Goal: Check status: Check status

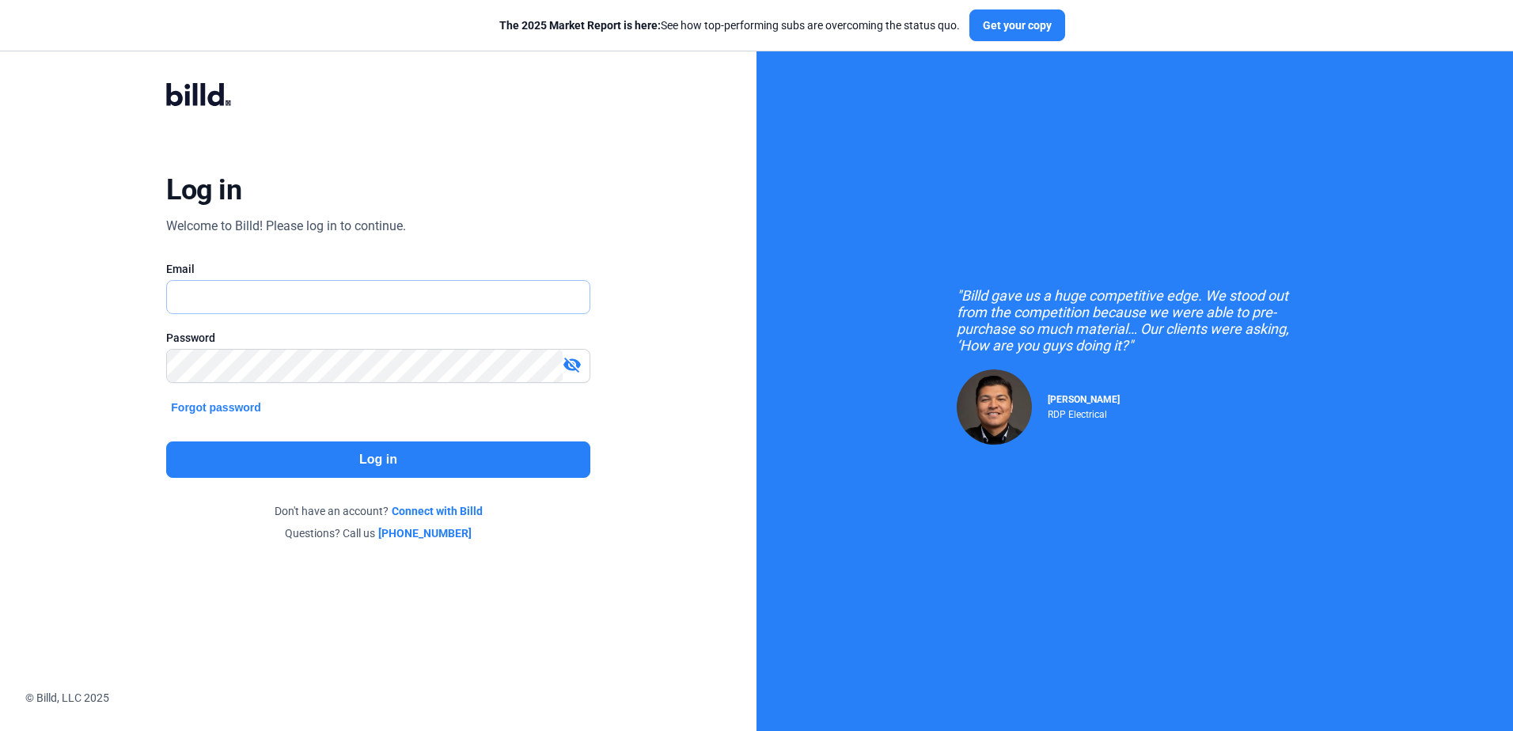
type input "[EMAIL_ADDRESS][DOMAIN_NAME]"
click at [446, 472] on button "Log in" at bounding box center [377, 459] width 423 height 36
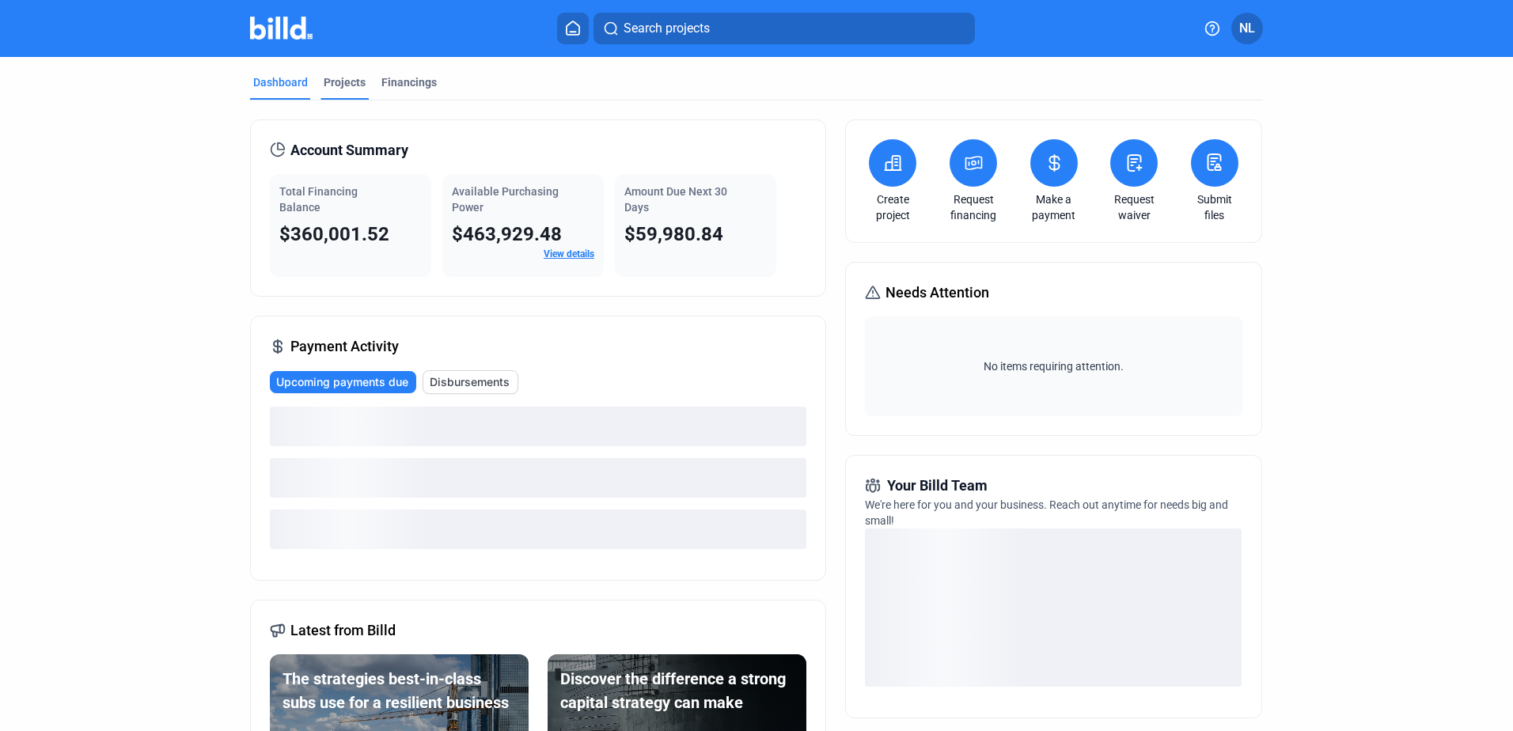
click at [325, 86] on div "Projects" at bounding box center [345, 82] width 42 height 16
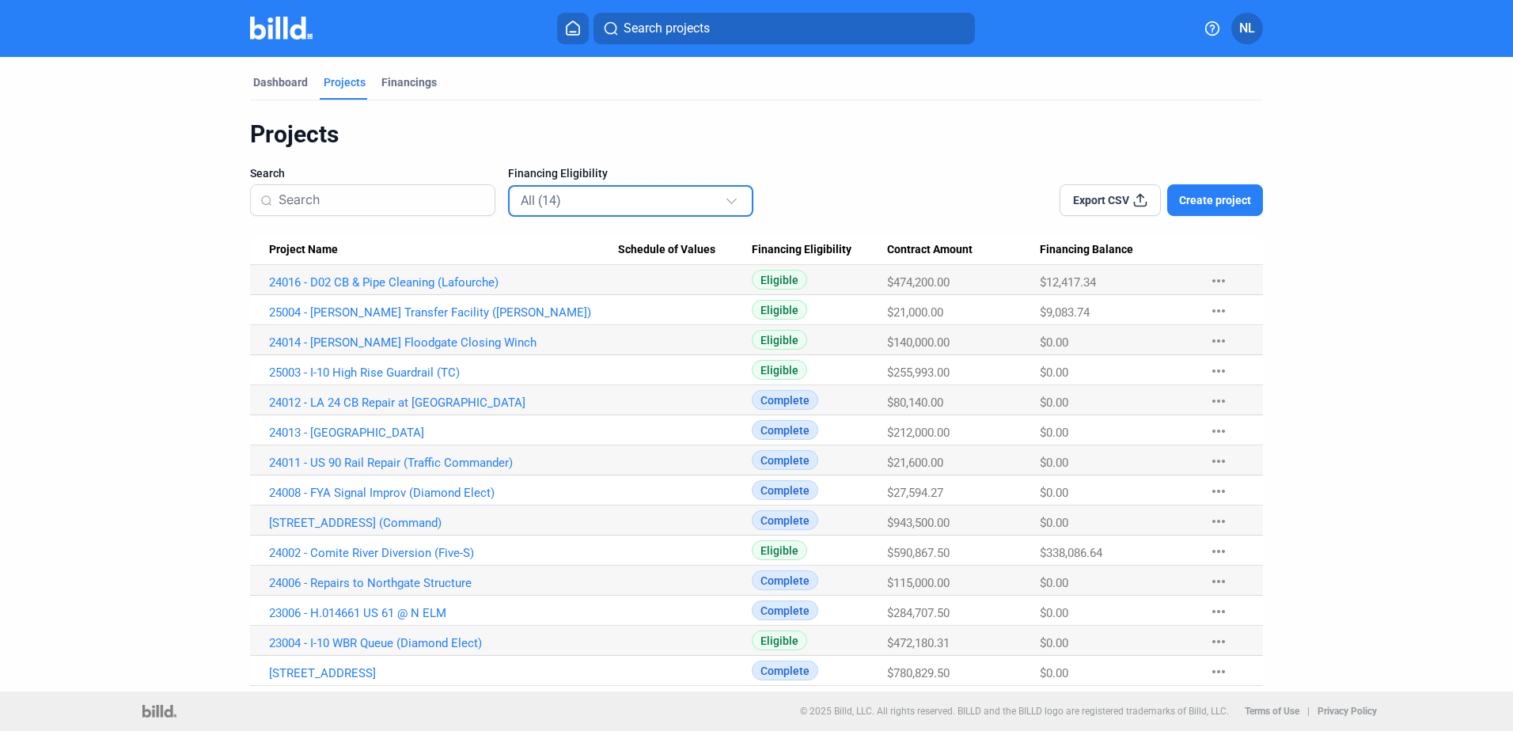
click at [644, 200] on div "All (14)" at bounding box center [623, 200] width 204 height 21
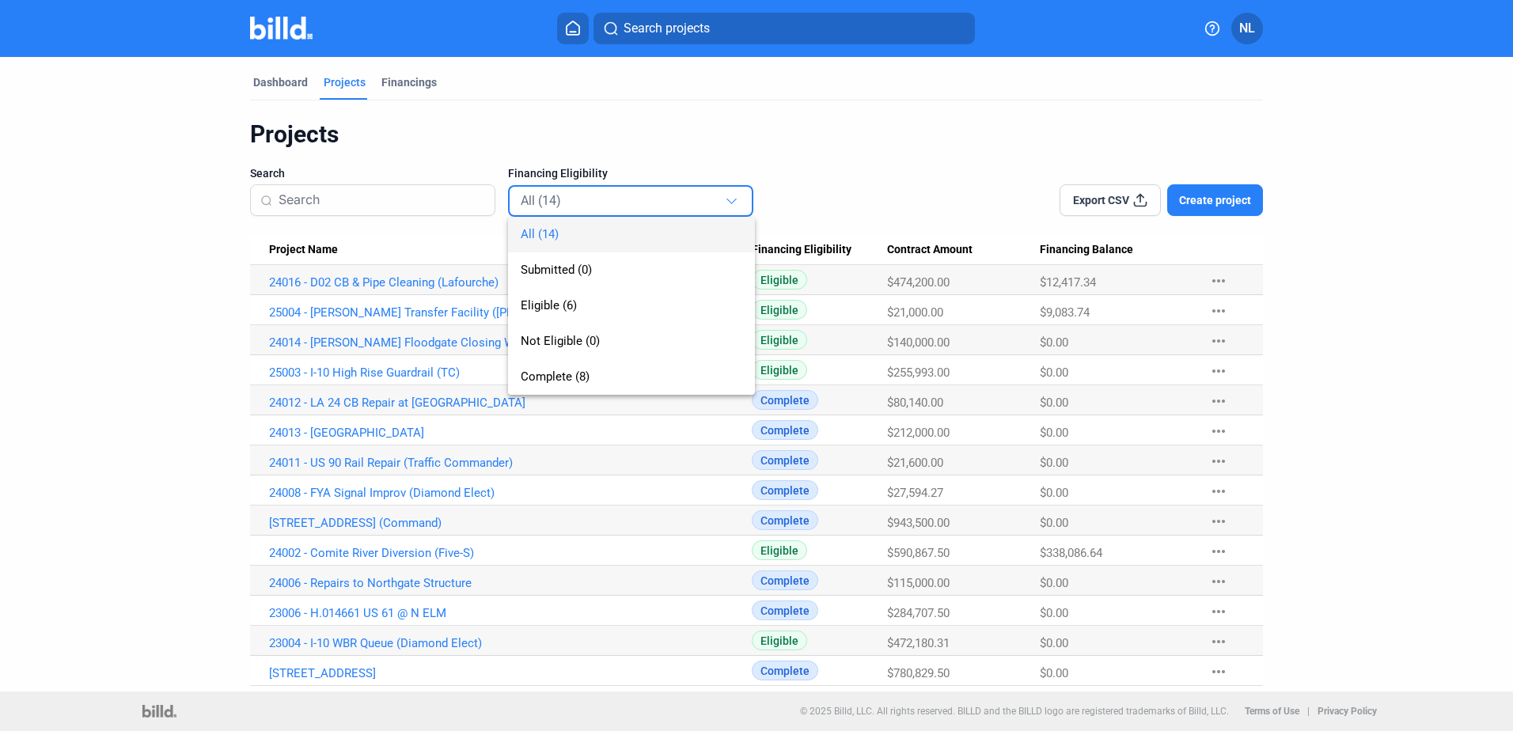
click at [647, 138] on div at bounding box center [756, 365] width 1513 height 731
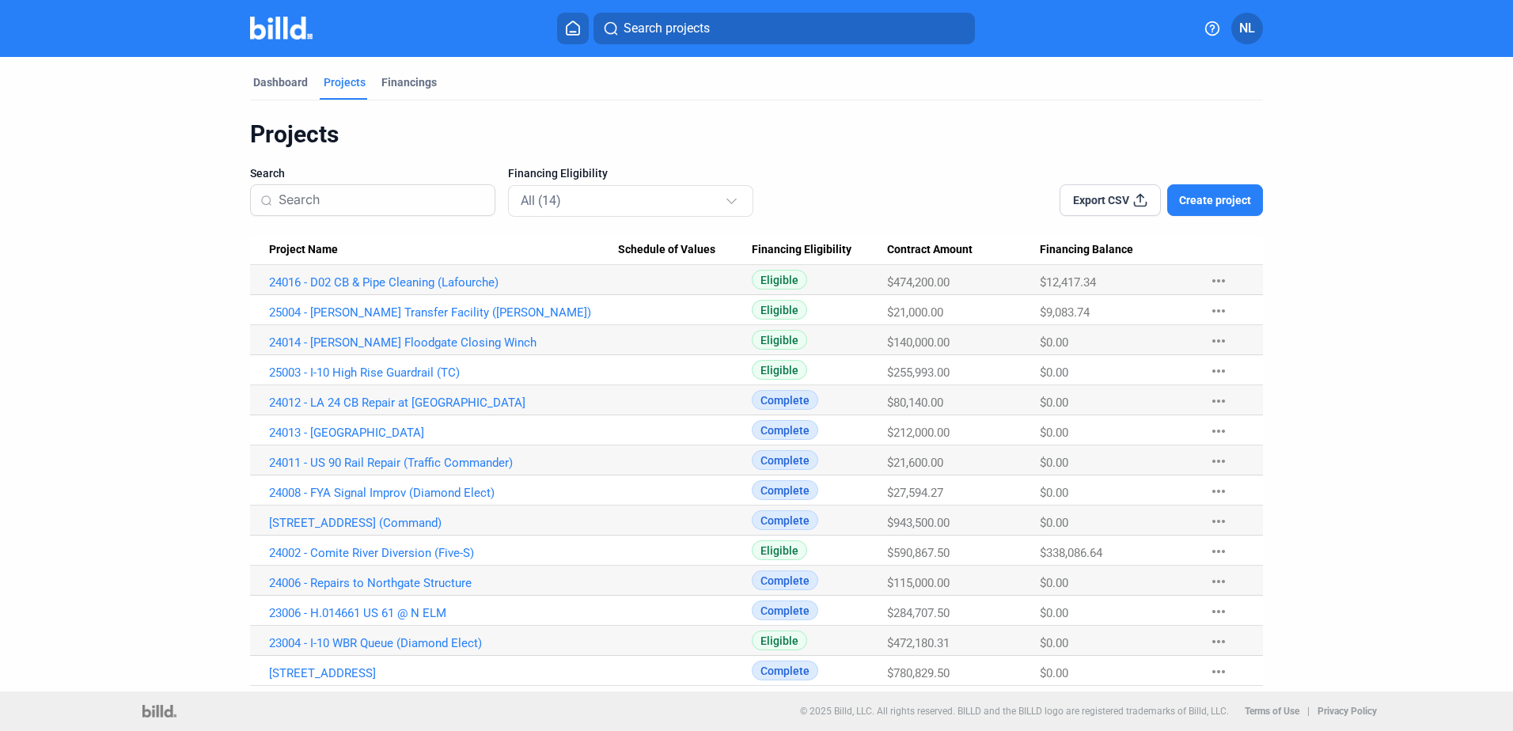
click at [400, 71] on mat-tab-group "Dashboard Projects Financings Projects Search Financing Eligibility All (14) Ex…" at bounding box center [756, 371] width 1013 height 629
click at [418, 88] on div "Financings" at bounding box center [408, 82] width 55 height 16
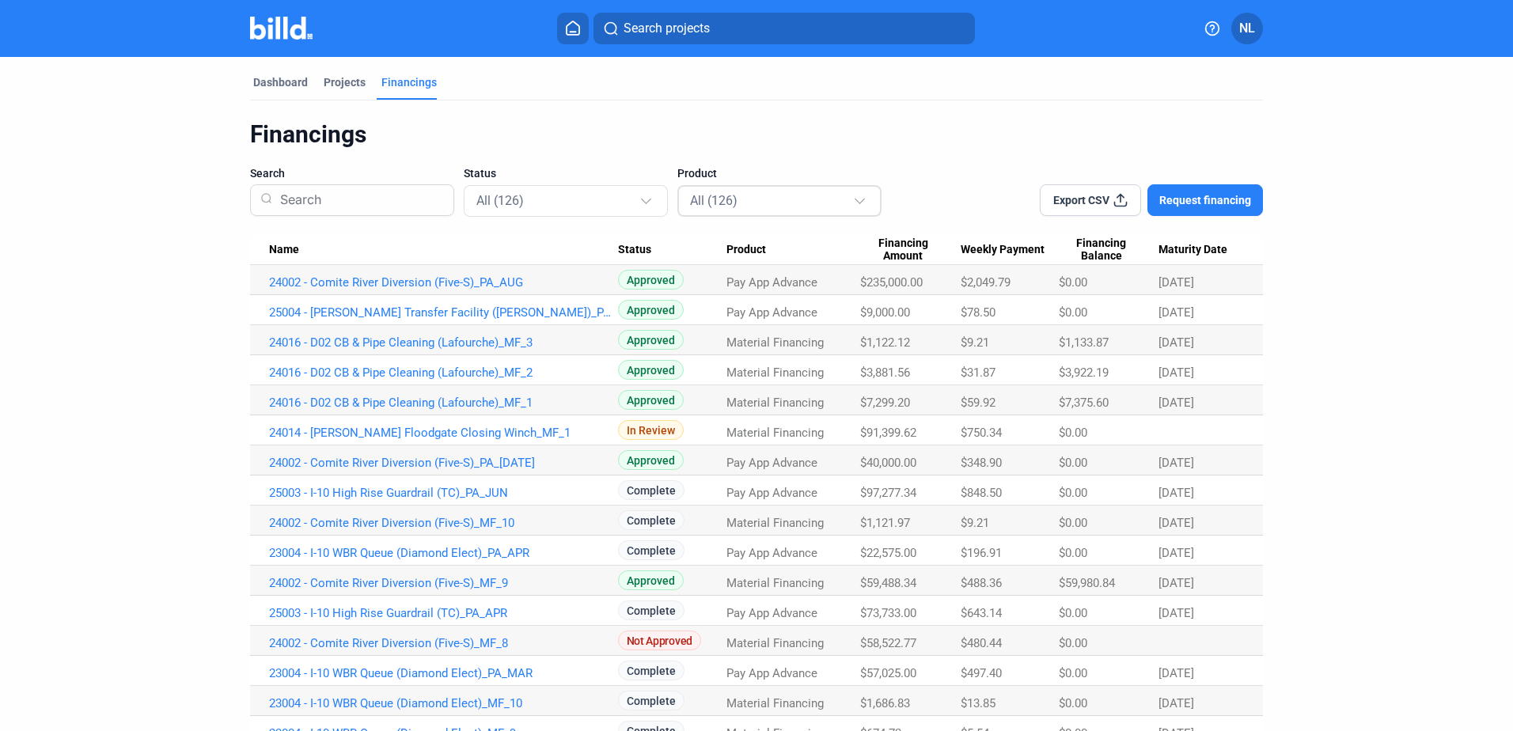
click at [756, 195] on div "All (126)" at bounding box center [771, 200] width 163 height 21
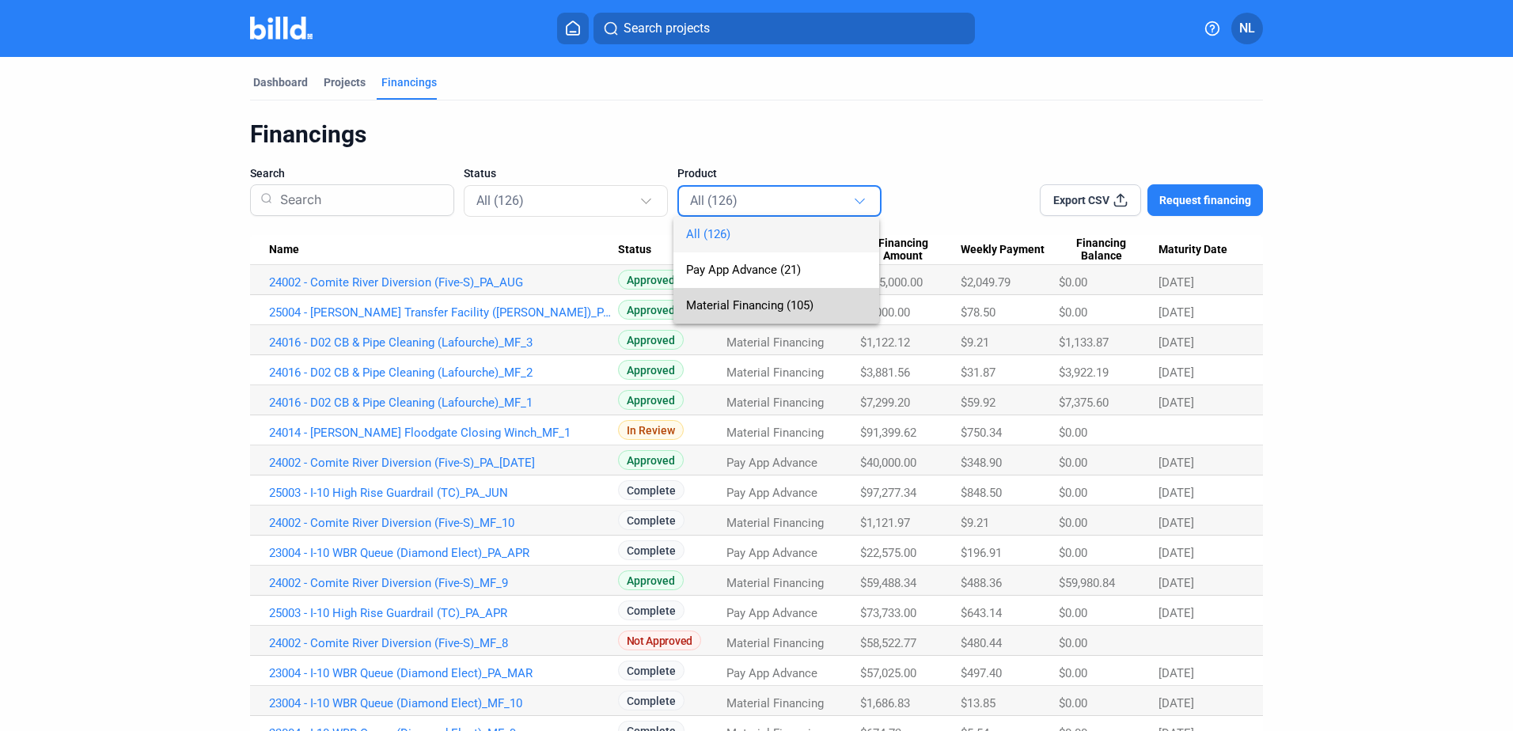
click at [739, 307] on span "Material Financing (105)" at bounding box center [749, 305] width 127 height 14
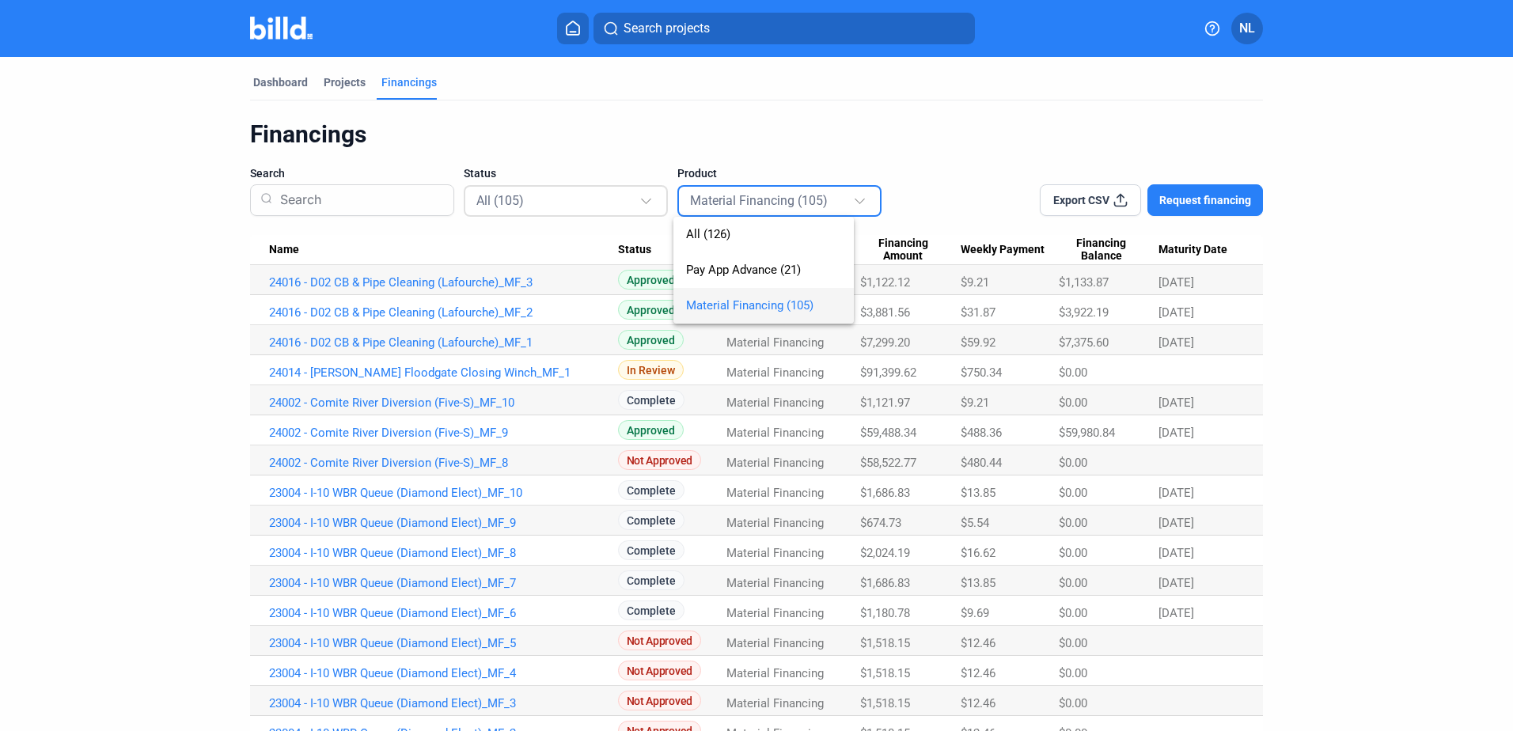
click at [584, 195] on div "All (105)" at bounding box center [557, 200] width 163 height 21
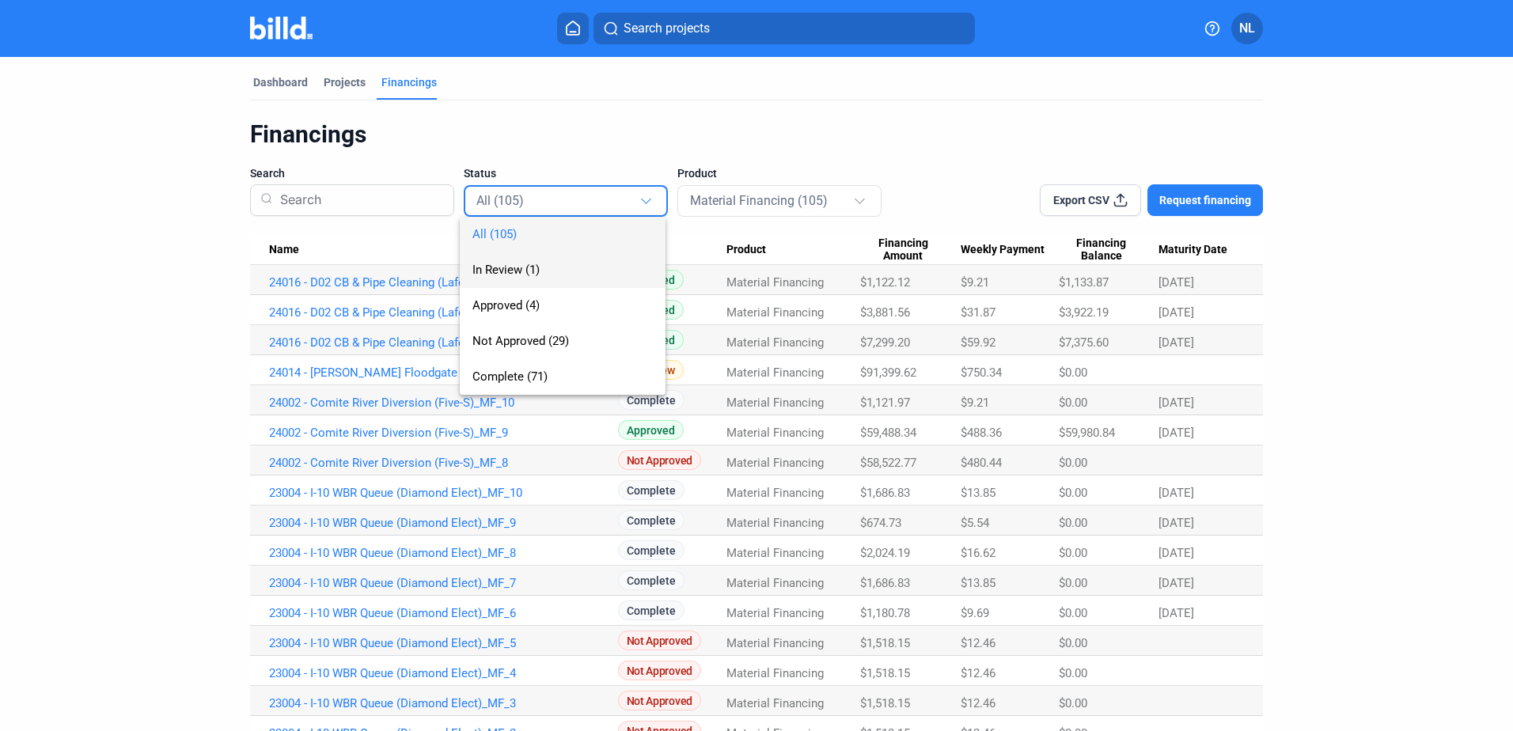
click at [535, 278] on span "In Review (1)" at bounding box center [562, 270] width 180 height 36
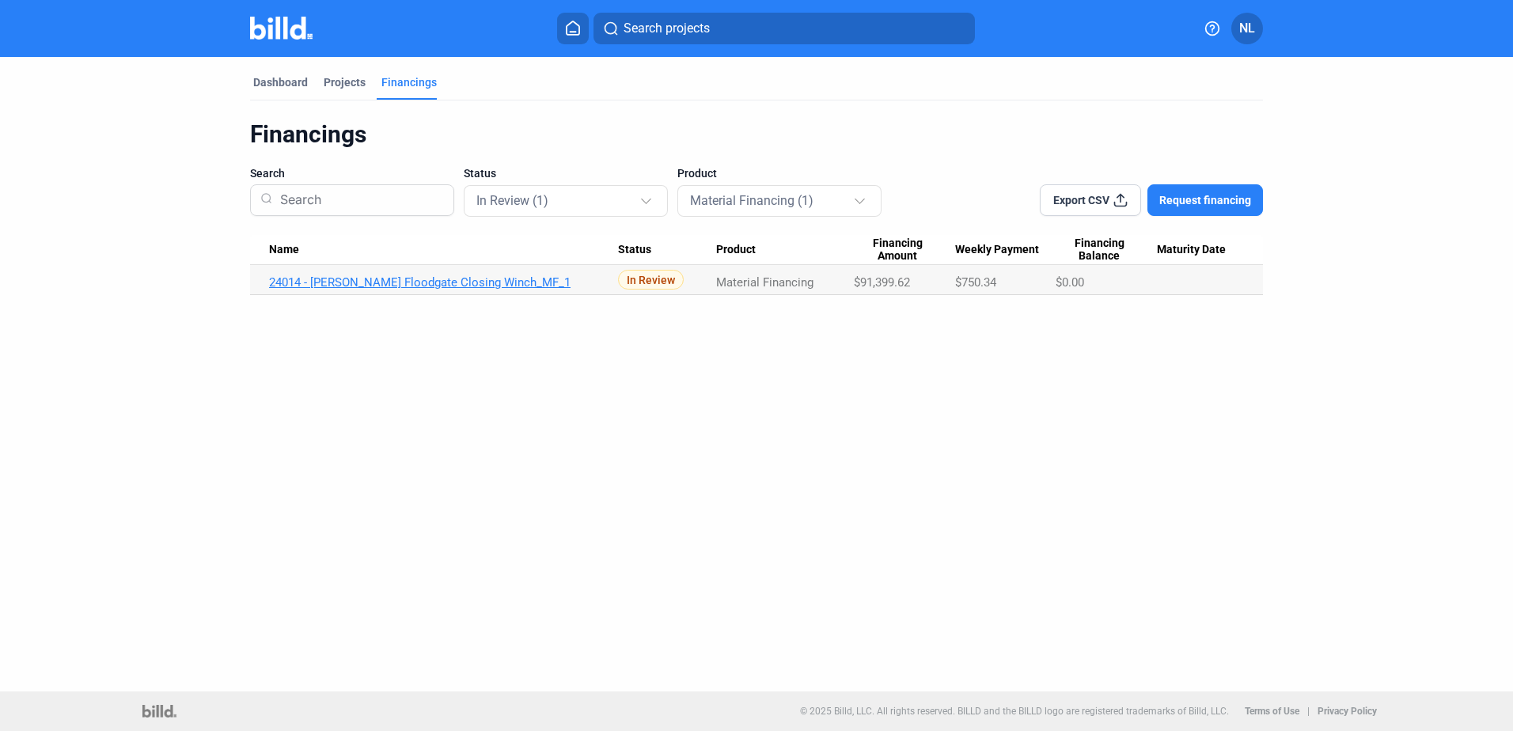
click at [449, 283] on link "24014 - [PERSON_NAME] Floodgate Closing Winch_MF_1" at bounding box center [443, 282] width 349 height 14
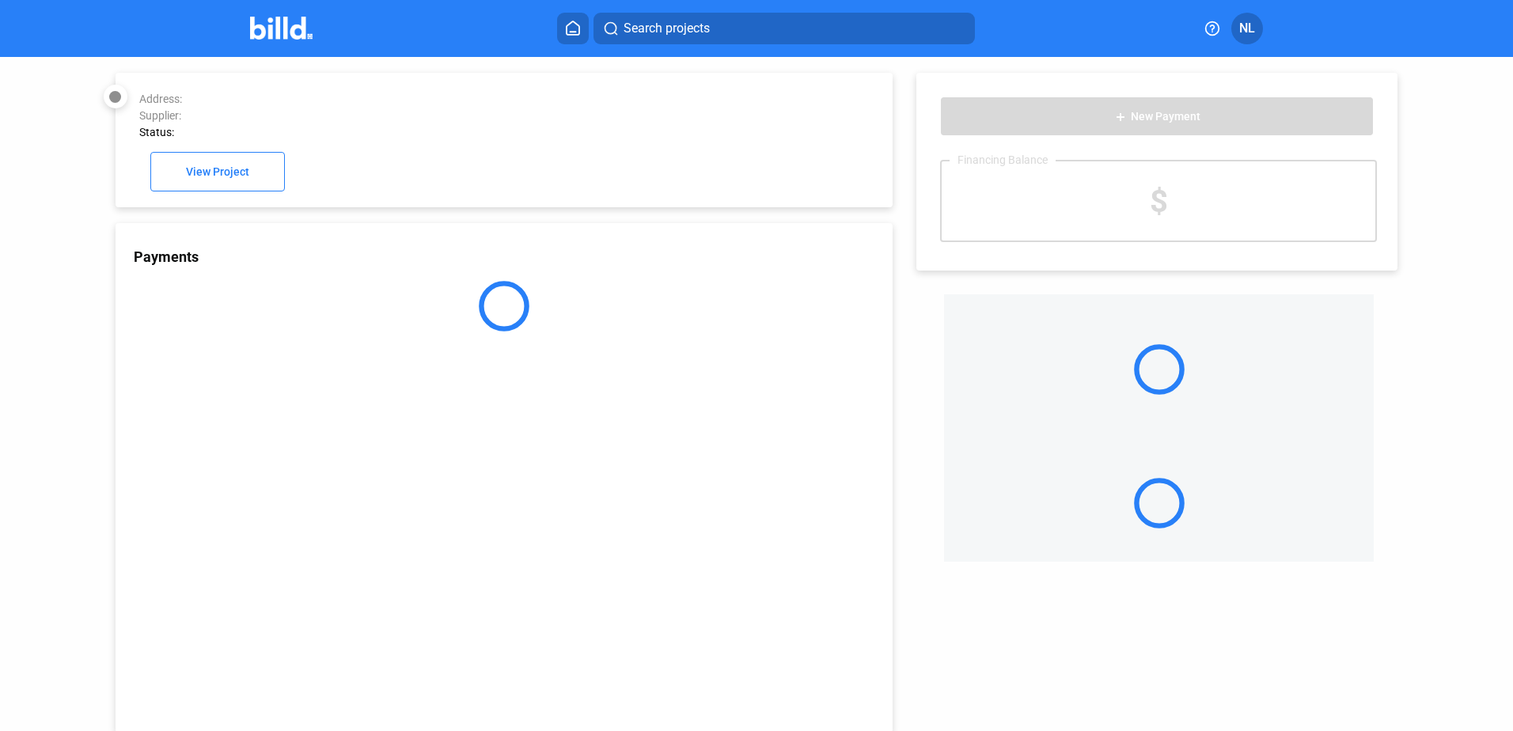
click at [459, 285] on div at bounding box center [504, 306] width 777 height 51
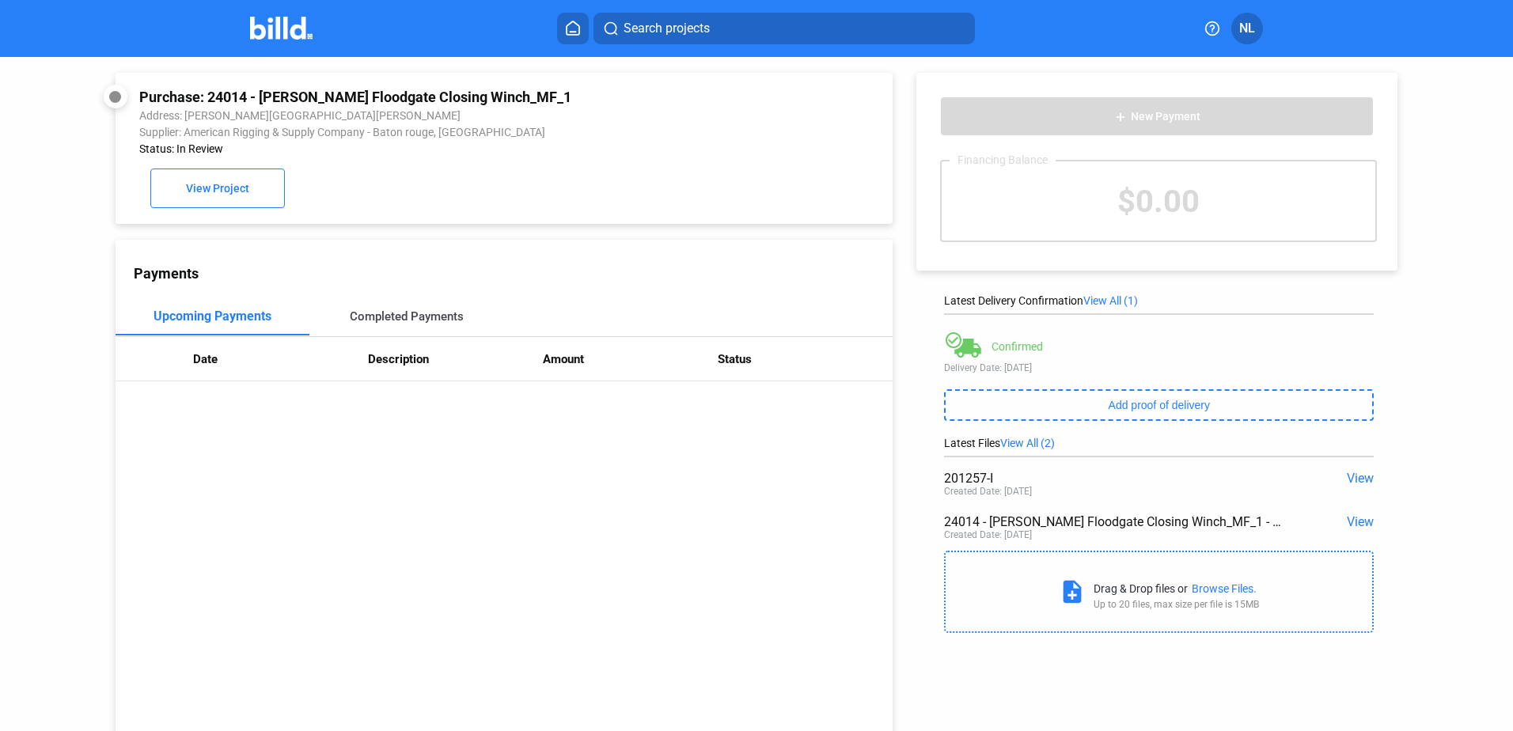
click at [374, 309] on div "Completed Payments" at bounding box center [406, 316] width 195 height 38
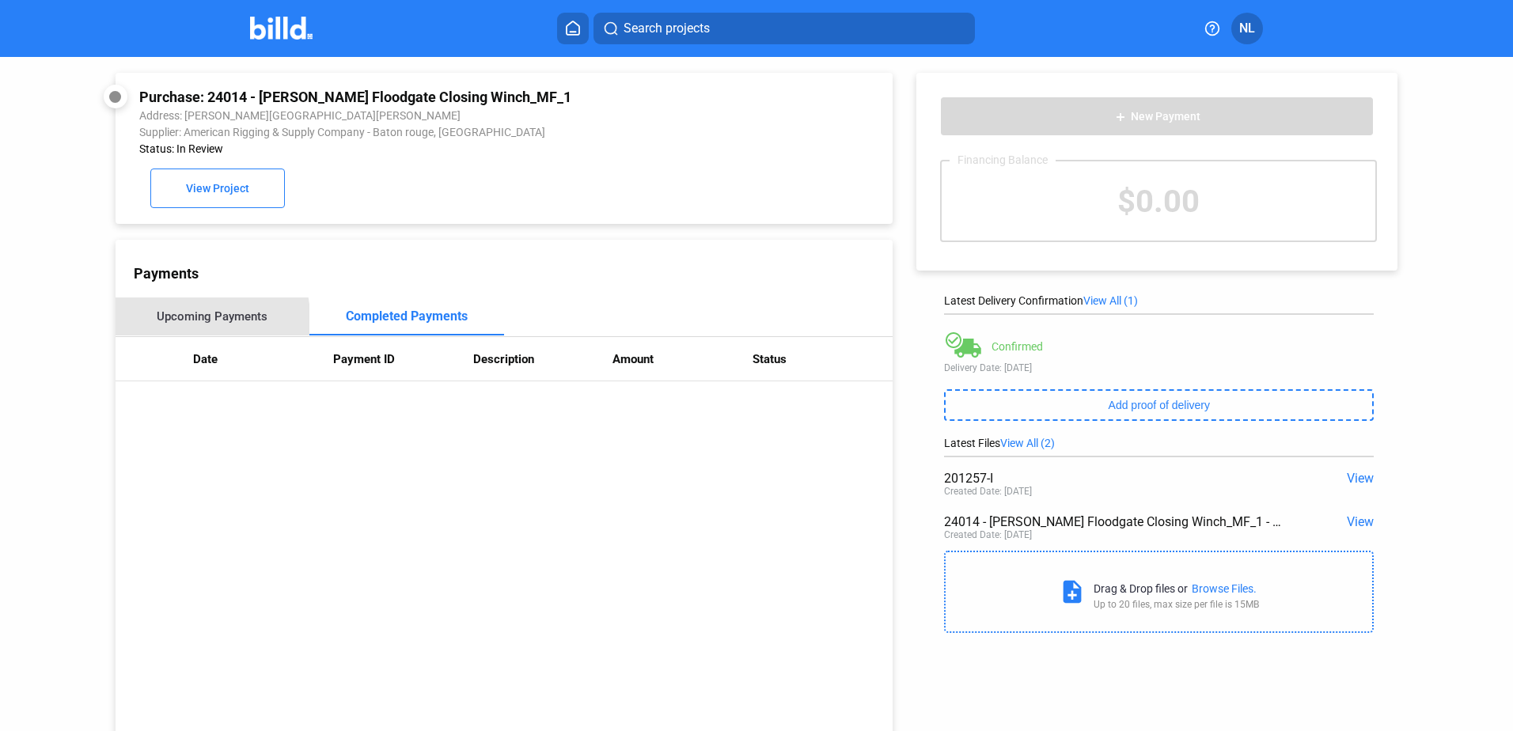
click at [169, 328] on div "Upcoming Payments" at bounding box center [213, 316] width 195 height 38
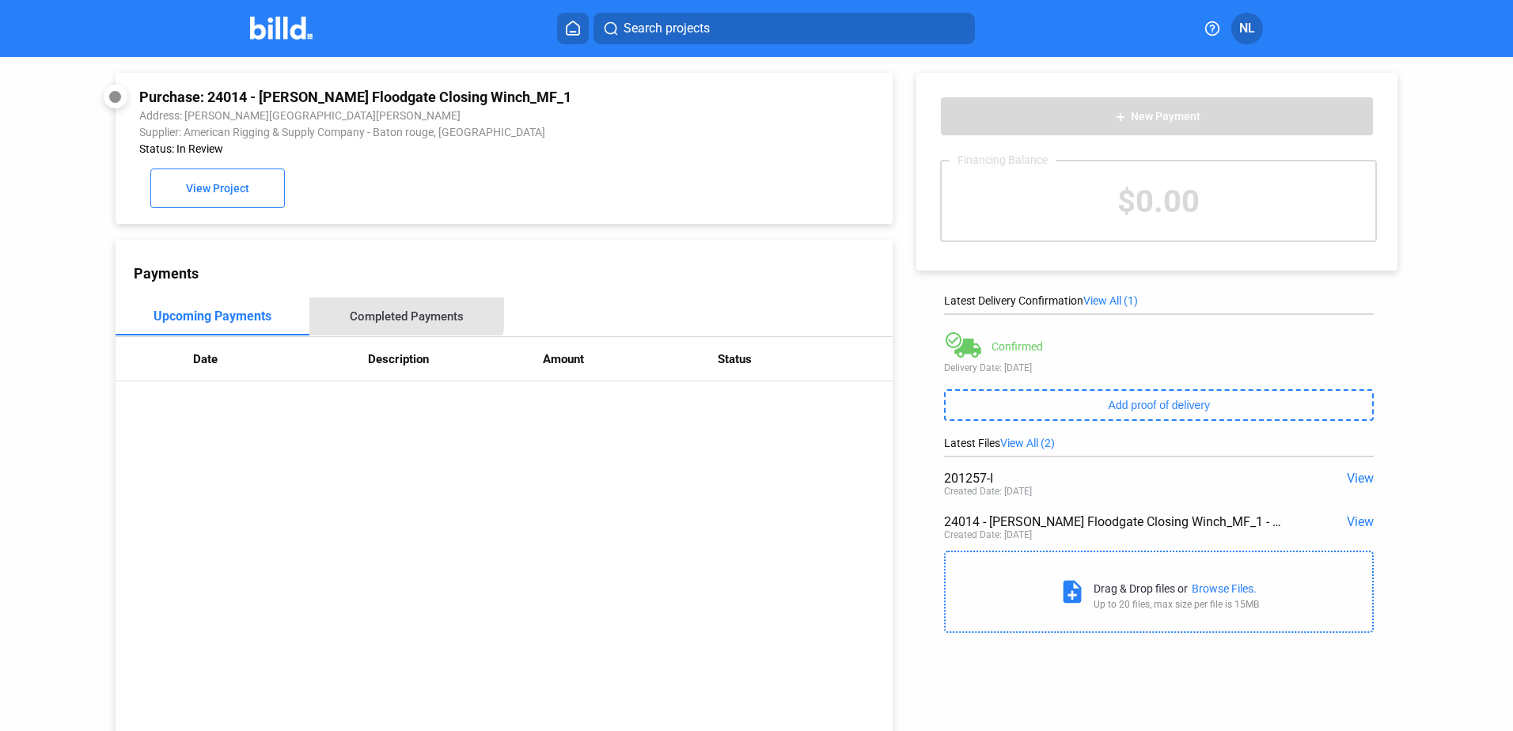
click at [359, 306] on div "Completed Payments" at bounding box center [406, 316] width 195 height 38
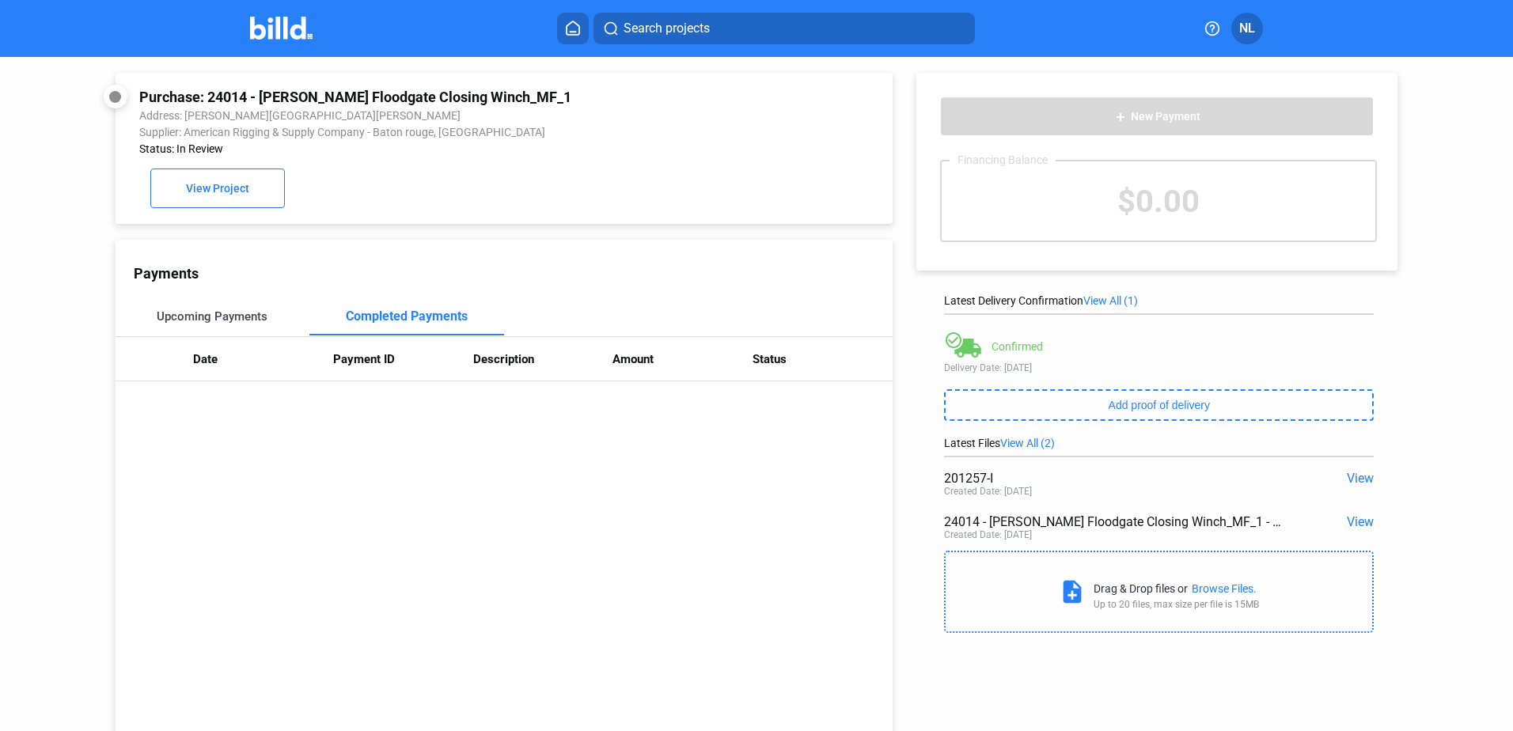
click at [192, 311] on div "Upcoming Payments" at bounding box center [213, 316] width 195 height 38
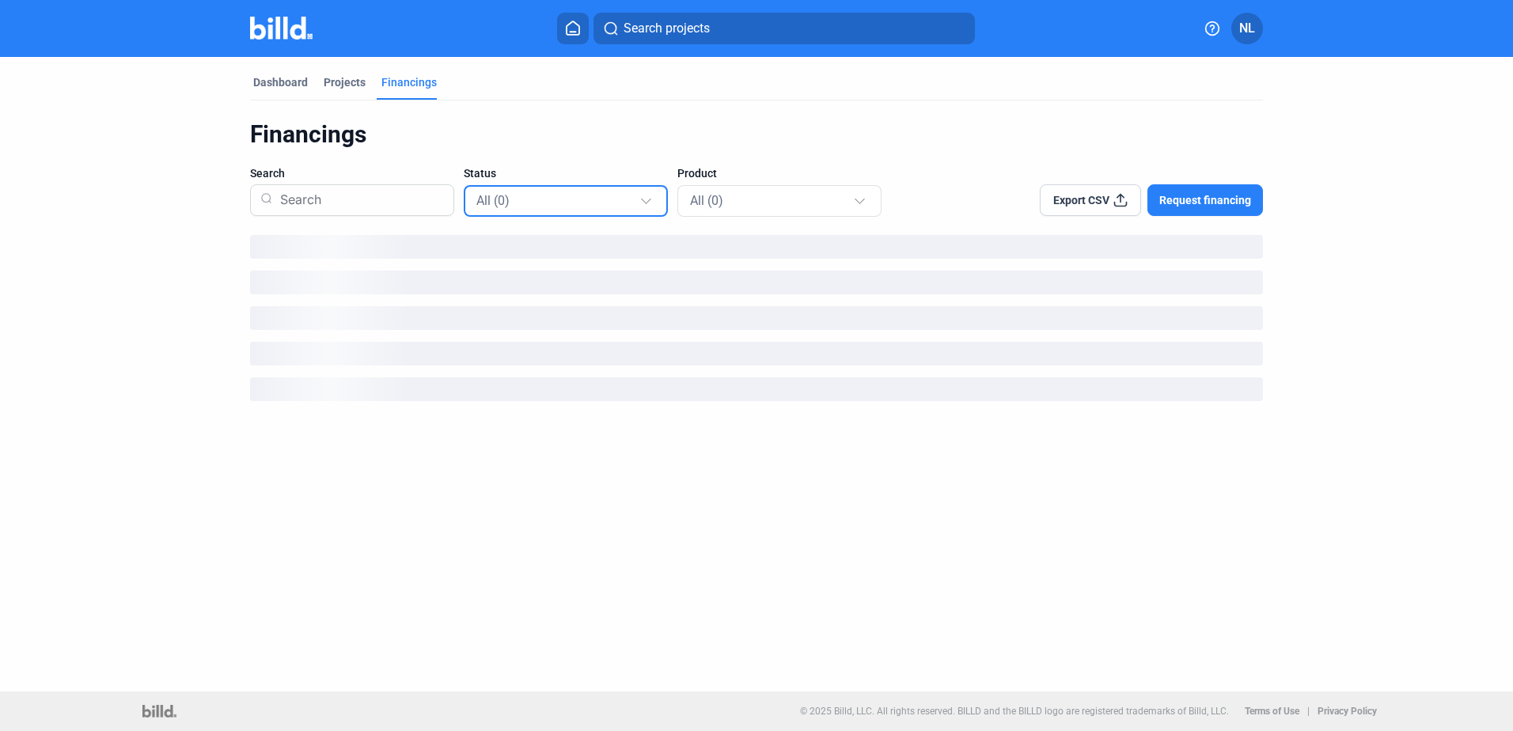
click at [539, 199] on div "All (0)" at bounding box center [557, 200] width 163 height 21
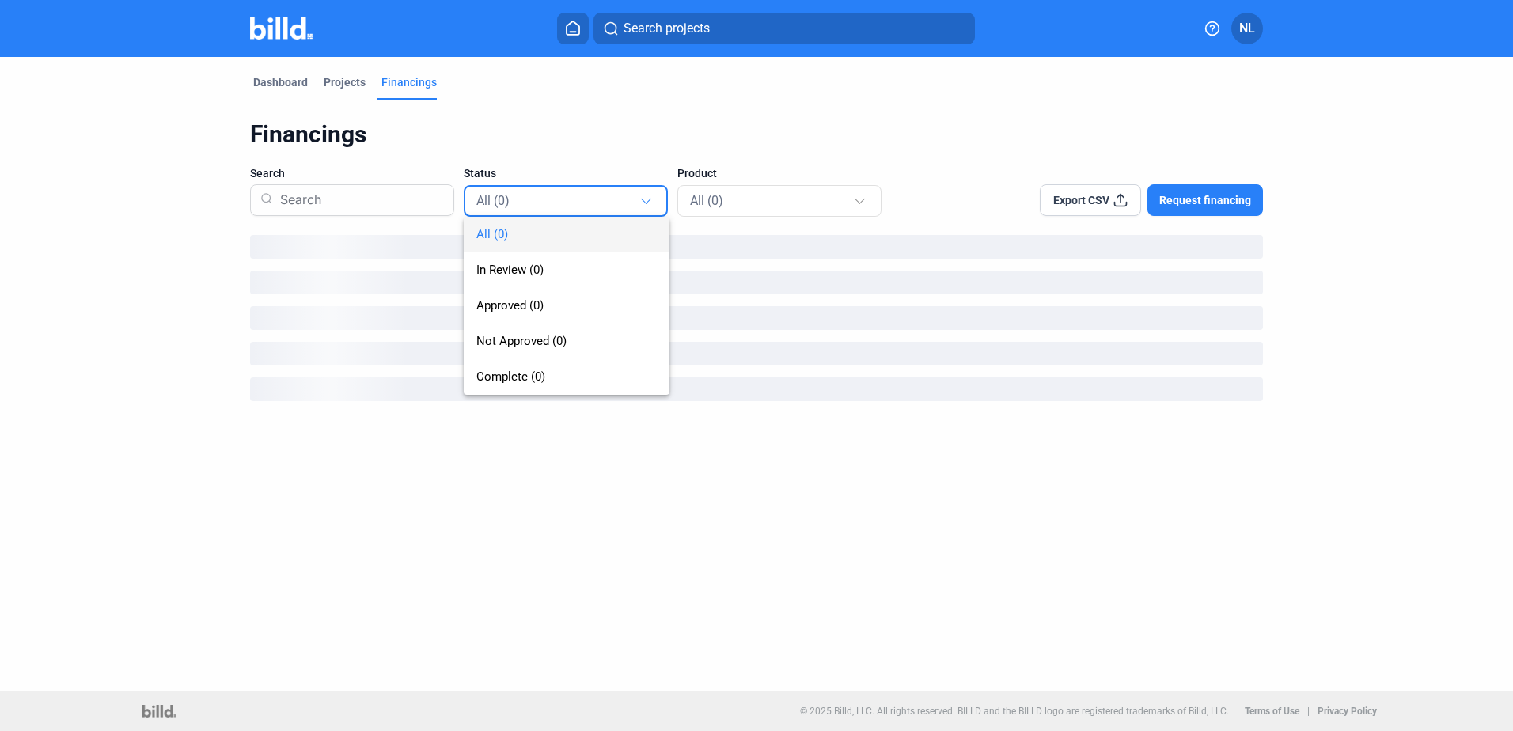
click at [696, 197] on div at bounding box center [756, 365] width 1513 height 731
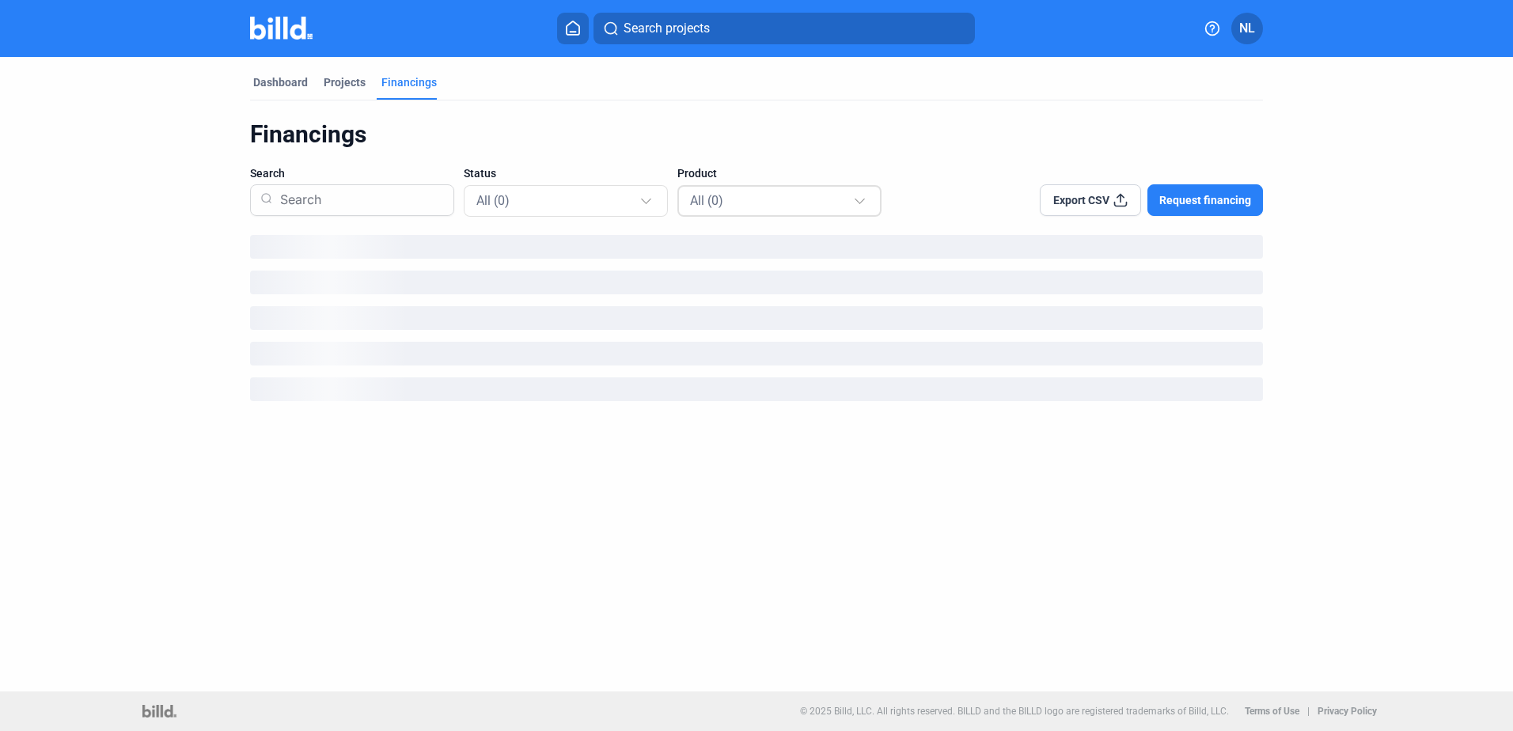
click at [699, 199] on span "All (0)" at bounding box center [706, 200] width 33 height 15
click at [638, 45] on div at bounding box center [756, 365] width 1513 height 731
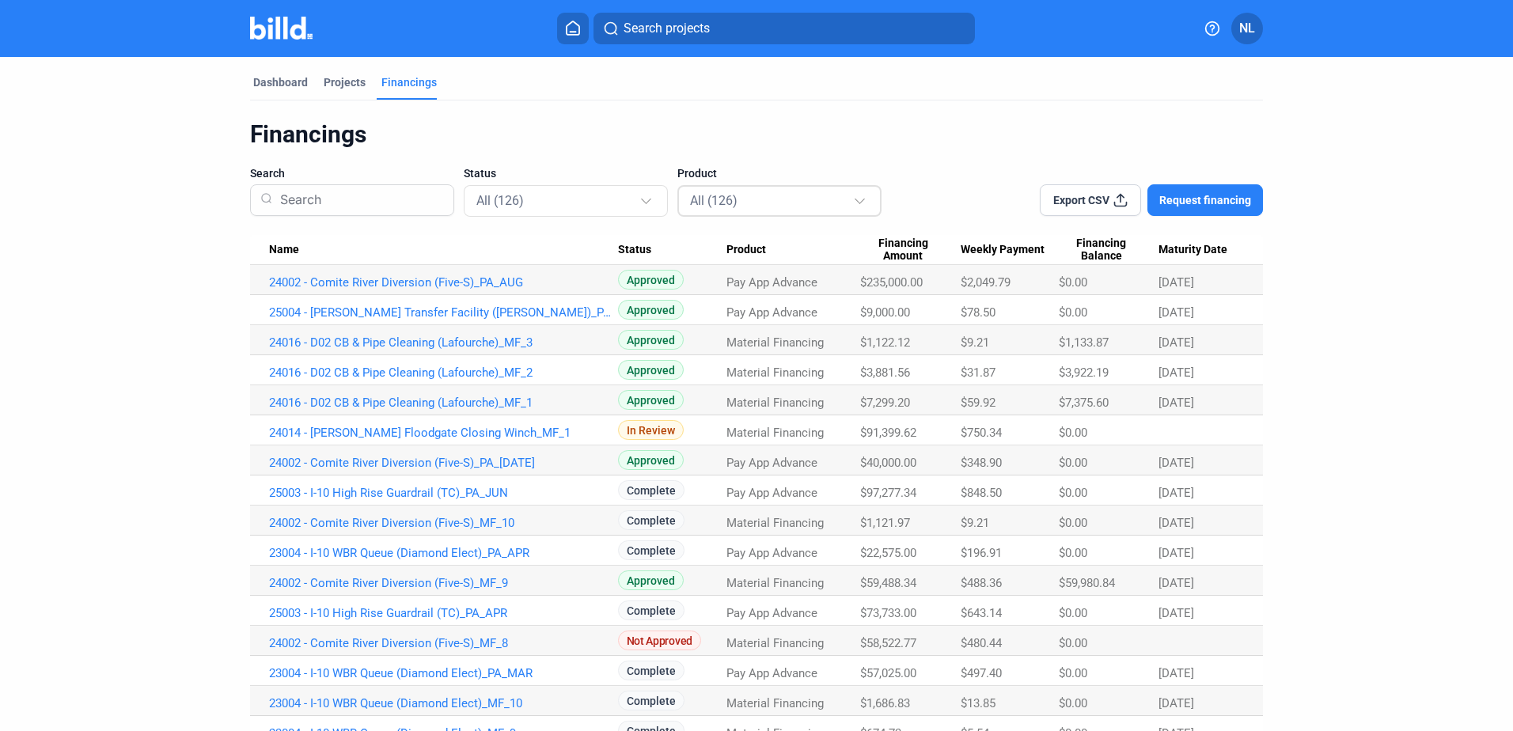
click at [770, 206] on div "All (126)" at bounding box center [771, 200] width 163 height 21
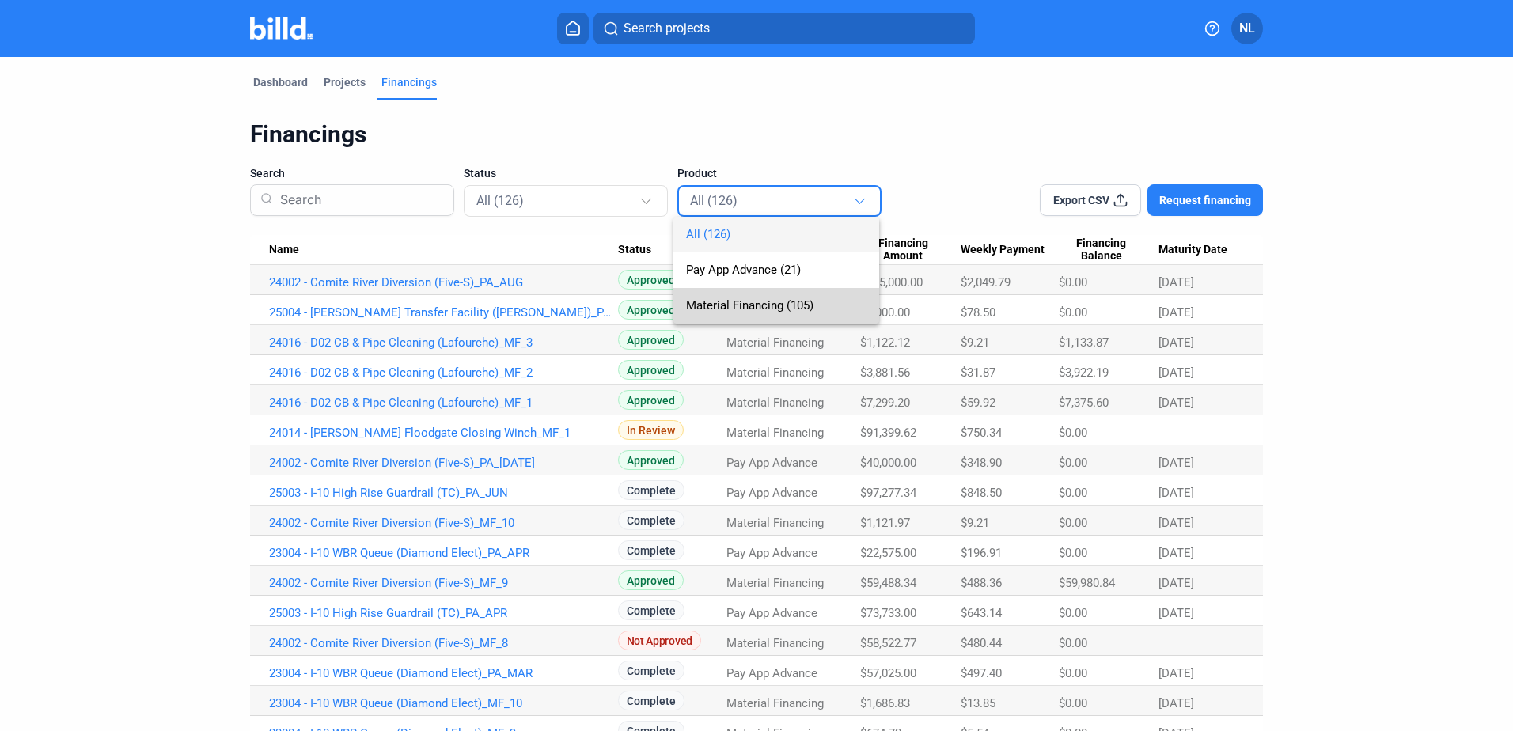
click at [759, 298] on span "Material Financing (105)" at bounding box center [749, 305] width 127 height 14
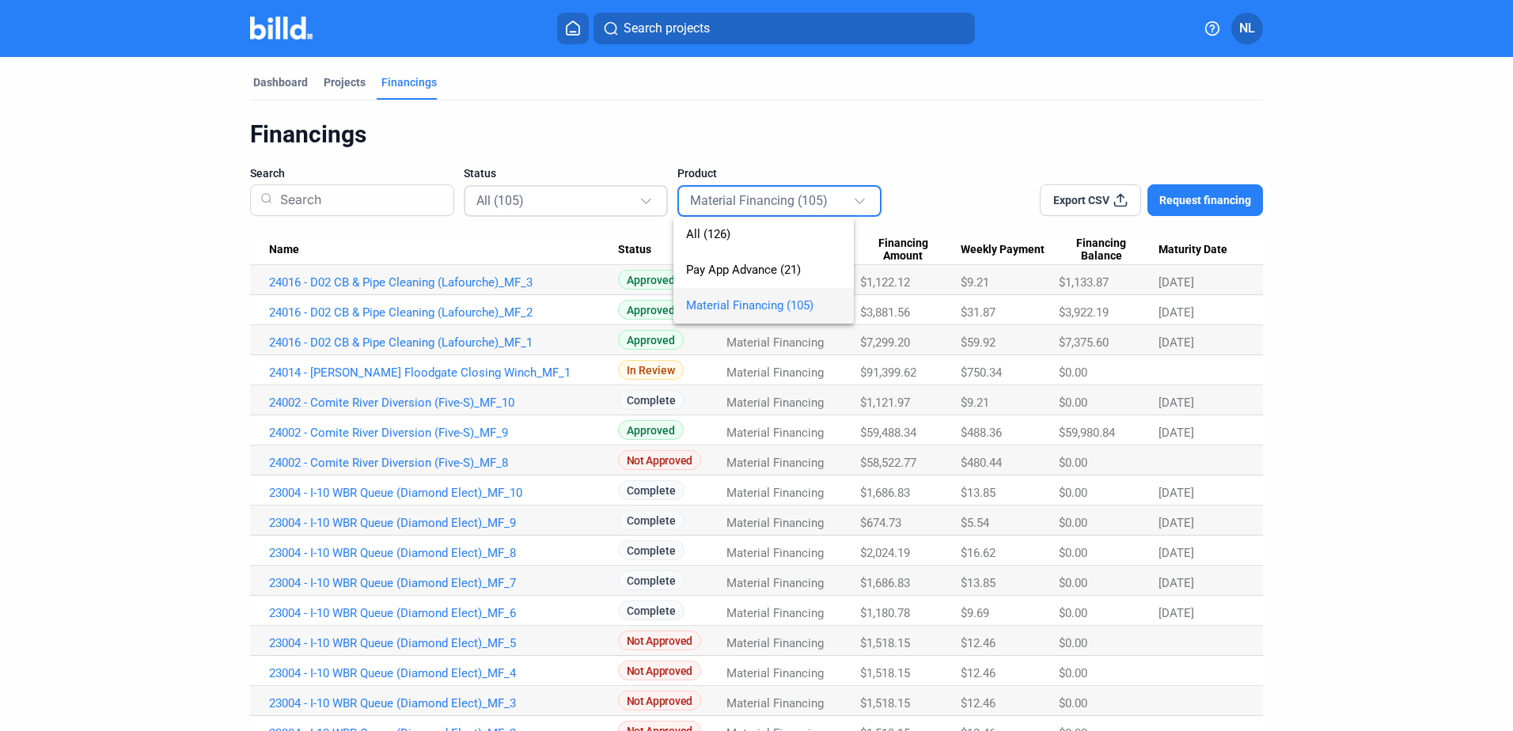
click at [528, 190] on div "All (105)" at bounding box center [557, 200] width 163 height 21
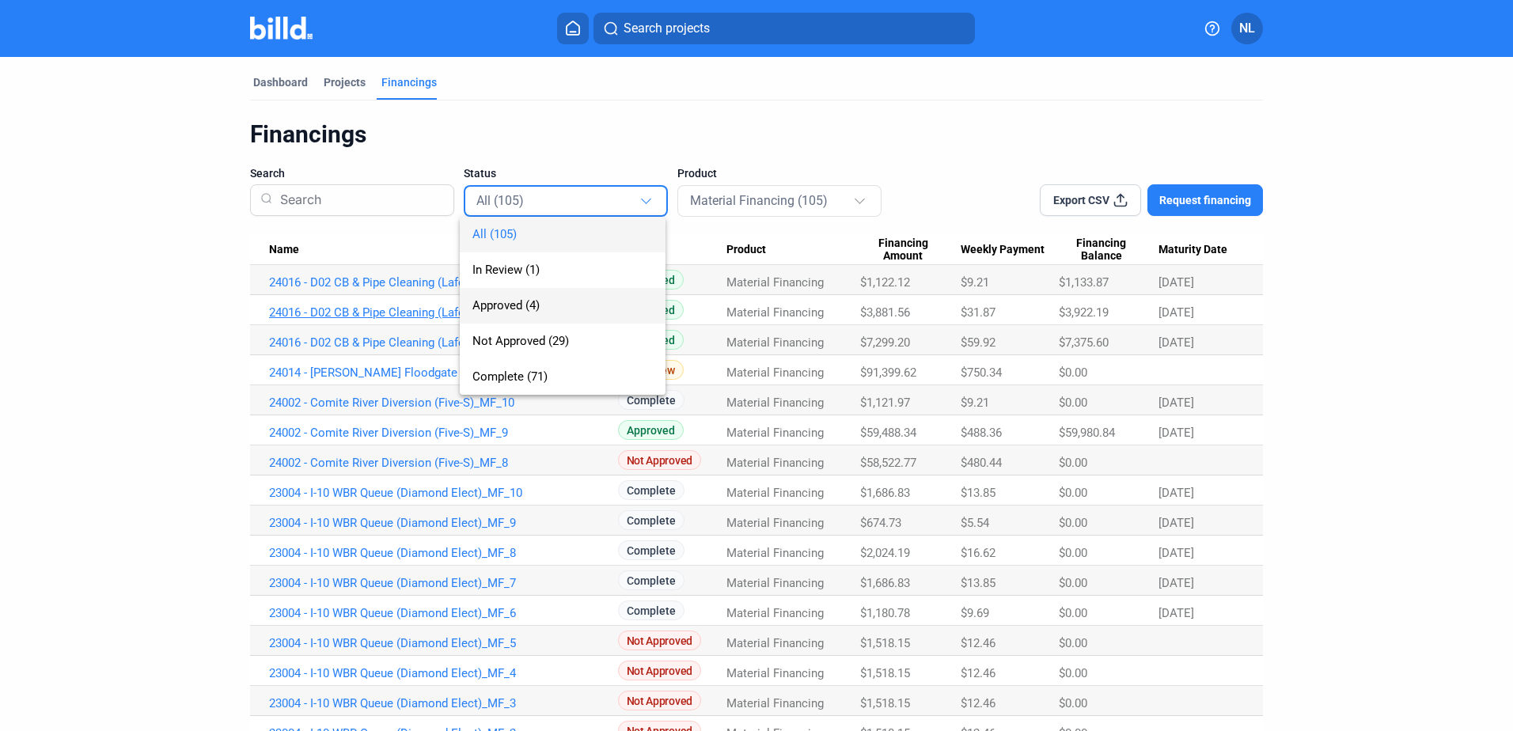
click at [521, 306] on span "Approved (4)" at bounding box center [505, 305] width 67 height 14
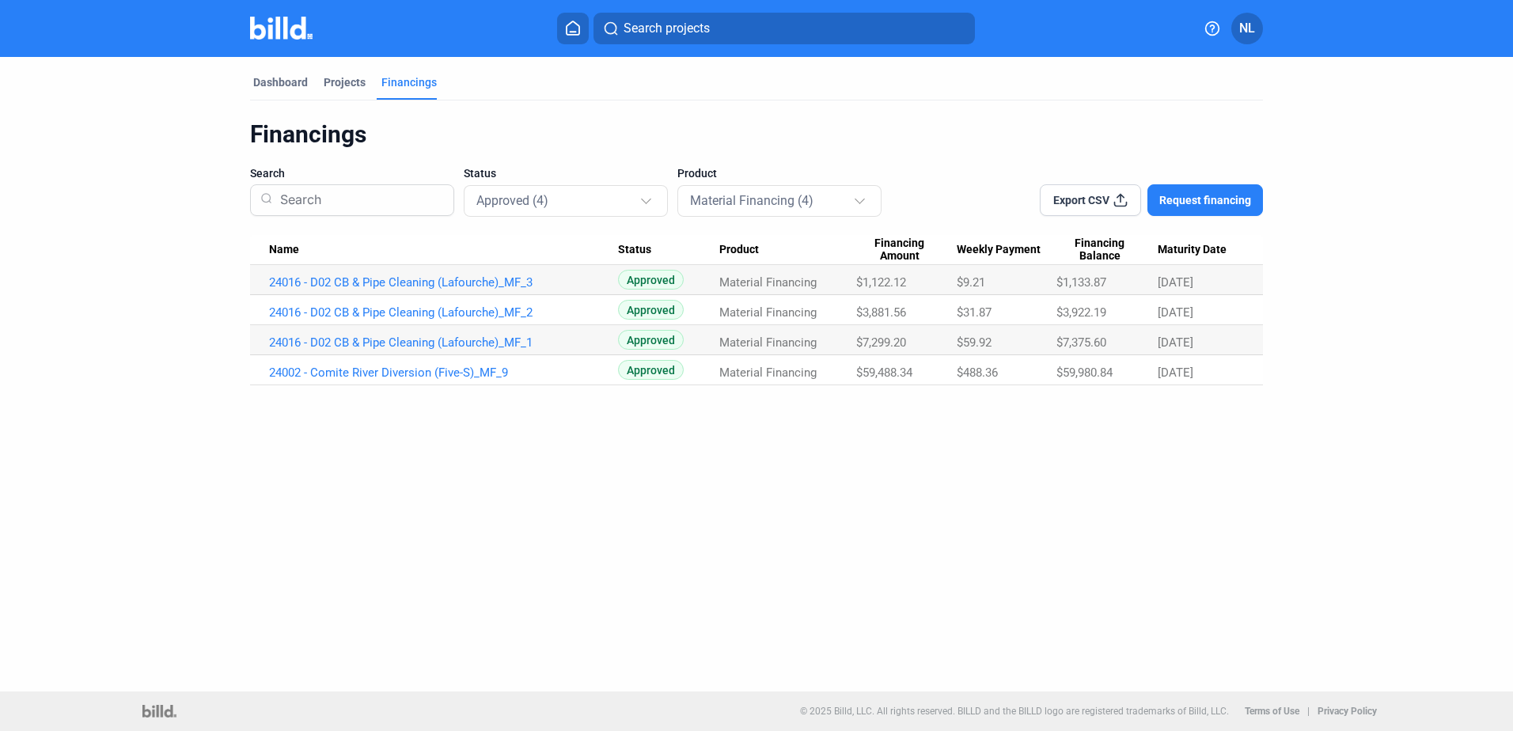
drag, startPoint x: 959, startPoint y: 281, endPoint x: 992, endPoint y: 377, distance: 102.1
click at [992, 377] on tbody "24016 - D02 CB & Pipe Cleaning (Lafourche)_MF_3 Approved Material Financing $1,…" at bounding box center [756, 325] width 1013 height 120
click at [992, 377] on span "$488.36" at bounding box center [976, 372] width 41 height 14
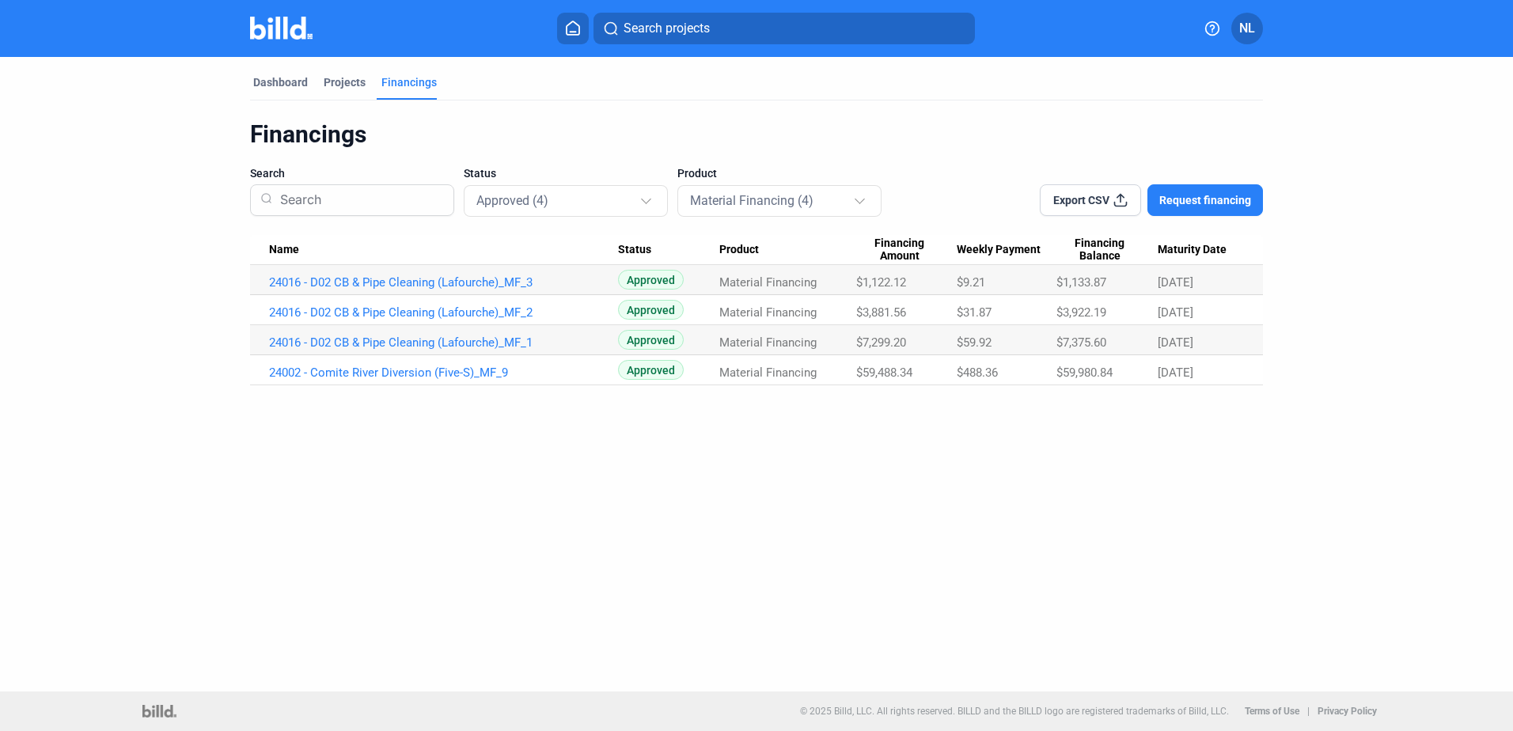
drag, startPoint x: 992, startPoint y: 377, endPoint x: 956, endPoint y: 377, distance: 35.6
click at [956, 377] on span "$488.36" at bounding box center [976, 372] width 41 height 14
drag, startPoint x: 958, startPoint y: 373, endPoint x: 1002, endPoint y: 369, distance: 44.4
click at [1002, 369] on div "$488.36" at bounding box center [1006, 372] width 100 height 14
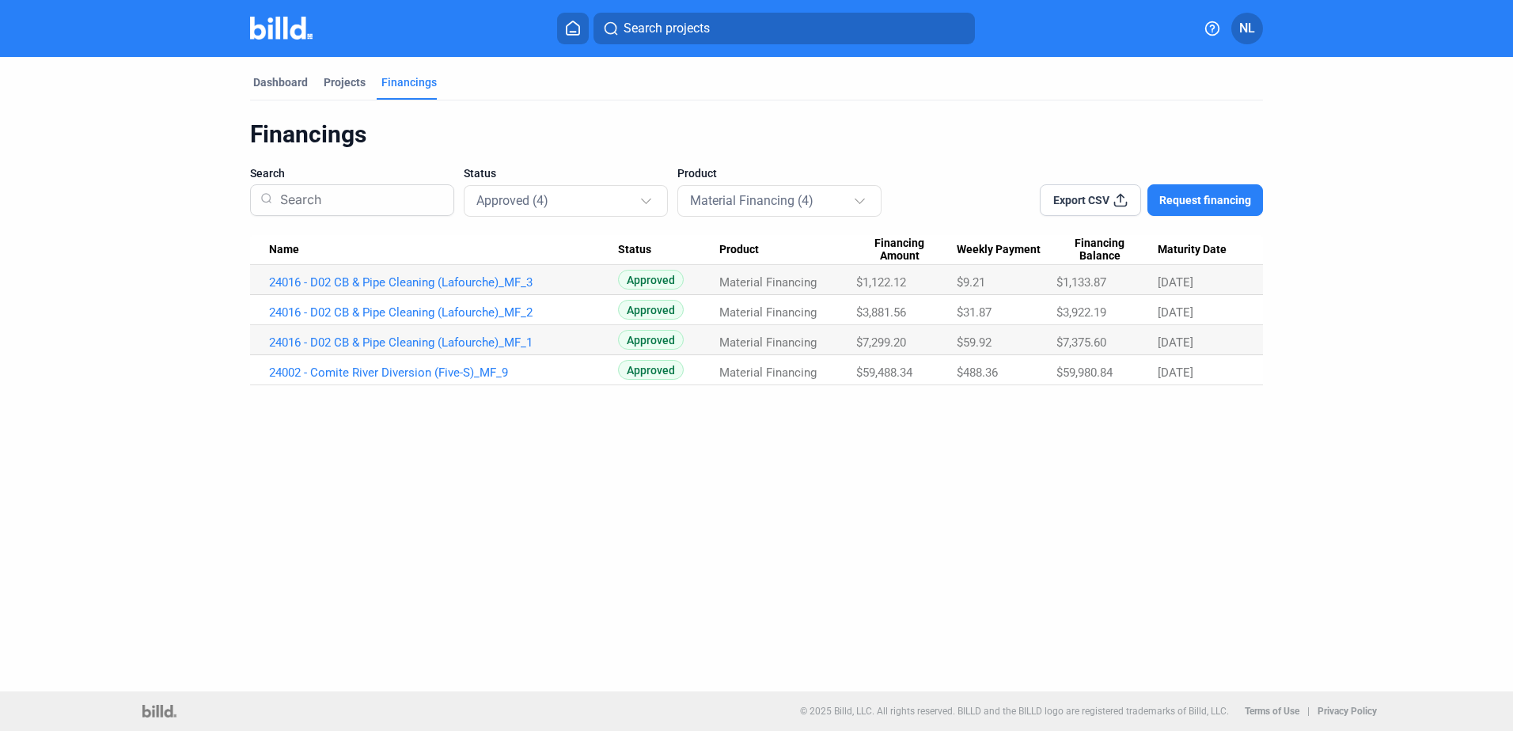
drag, startPoint x: 998, startPoint y: 374, endPoint x: 960, endPoint y: 376, distance: 37.2
click at [960, 376] on span "$488.36" at bounding box center [976, 372] width 41 height 14
click at [881, 369] on span "$59,488.34" at bounding box center [884, 372] width 56 height 14
click at [877, 373] on span "$59,488.34" at bounding box center [884, 372] width 56 height 14
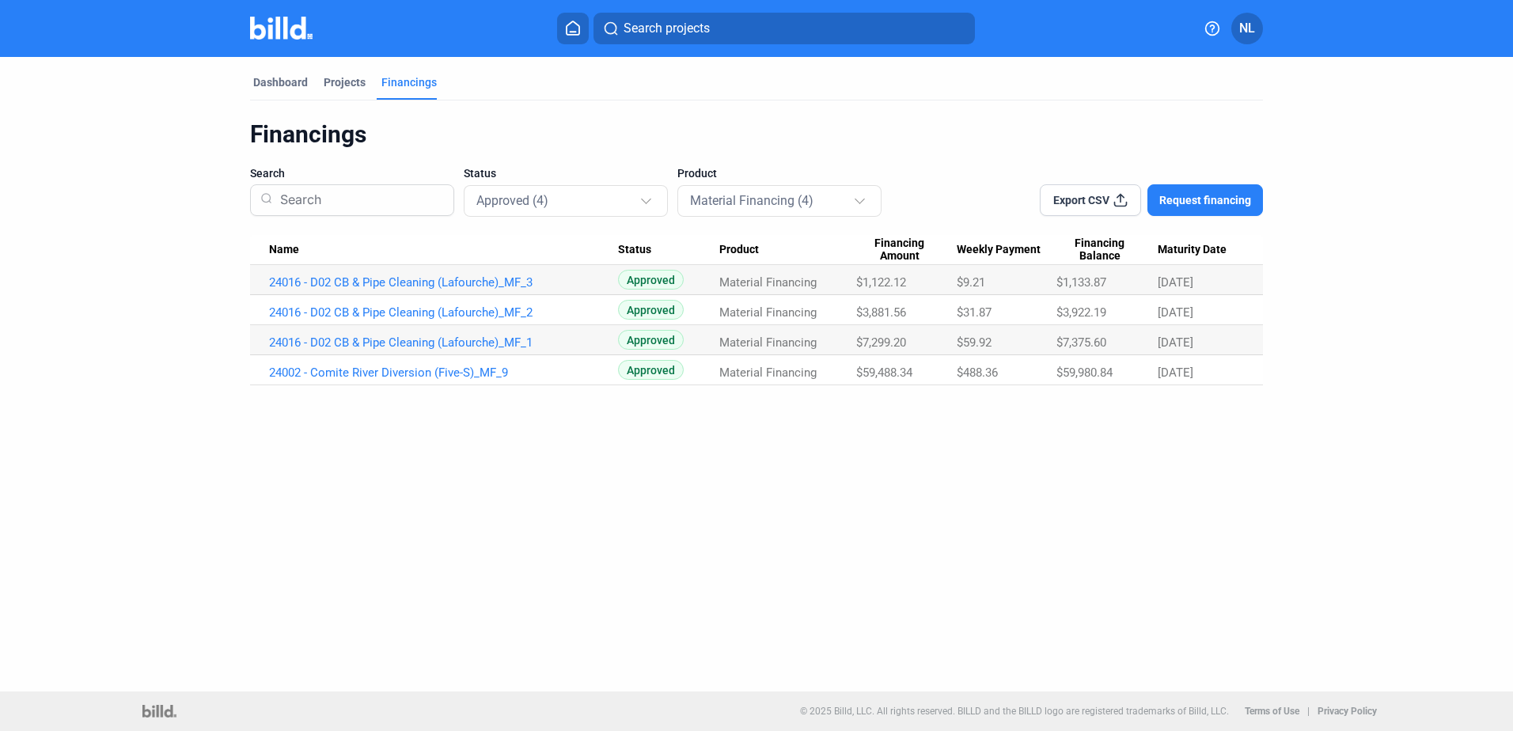
click at [877, 373] on span "$59,488.34" at bounding box center [884, 372] width 56 height 14
click at [875, 375] on span "$59,488.34" at bounding box center [884, 372] width 56 height 14
click at [865, 375] on span "$59,488.34" at bounding box center [884, 372] width 56 height 14
drag, startPoint x: 855, startPoint y: 375, endPoint x: 1205, endPoint y: 378, distance: 349.7
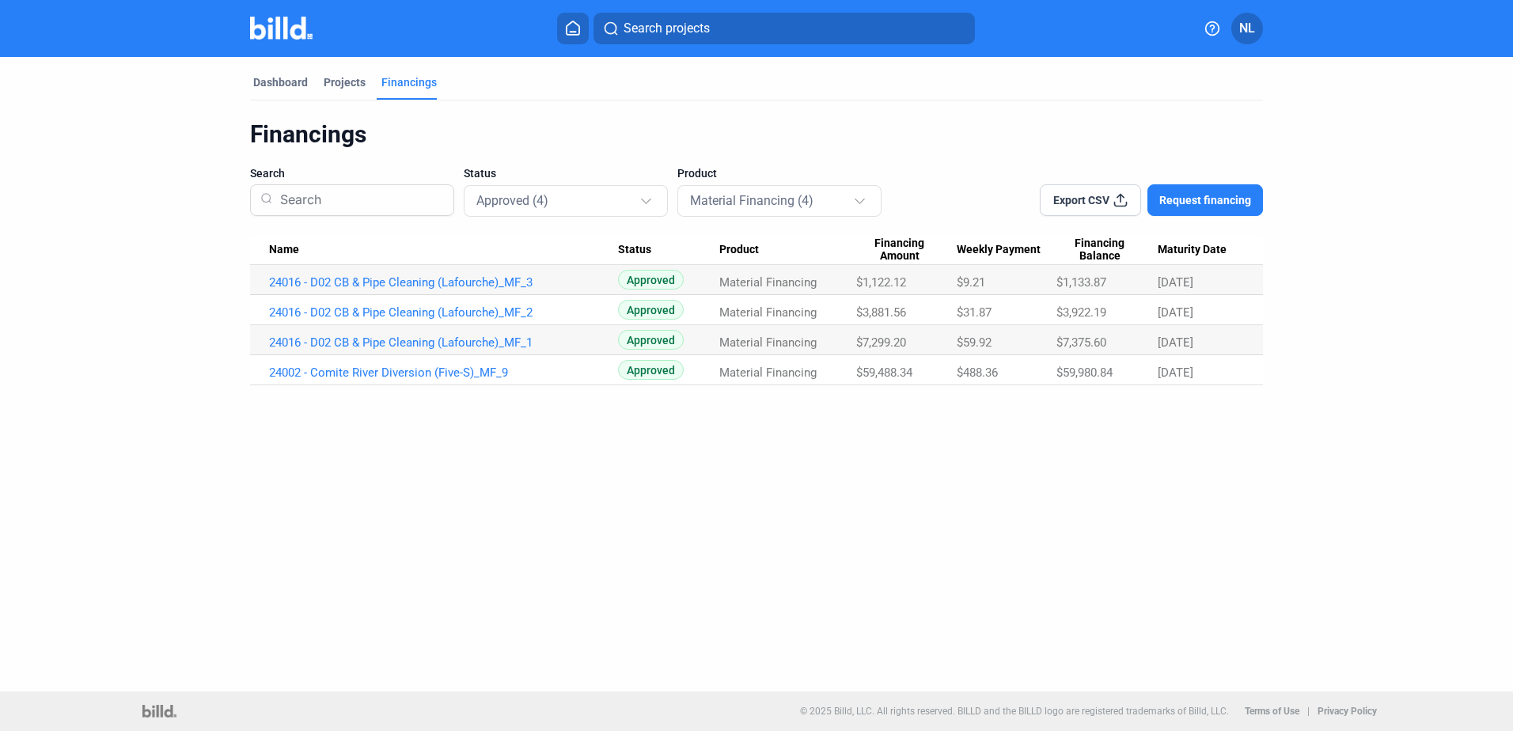
click at [1205, 378] on tr "24002 - Comite River Diversion (Five-S)_MF_9 Approved Material Financing $59,48…" at bounding box center [756, 370] width 1013 height 30
click at [1205, 378] on div "[DATE]" at bounding box center [1200, 372] width 86 height 14
drag, startPoint x: 1206, startPoint y: 371, endPoint x: 318, endPoint y: 416, distance: 888.8
click at [318, 416] on div "Dashboard Projects Financings Financings Search Status Approved (4) Product Mat…" at bounding box center [756, 374] width 1513 height 634
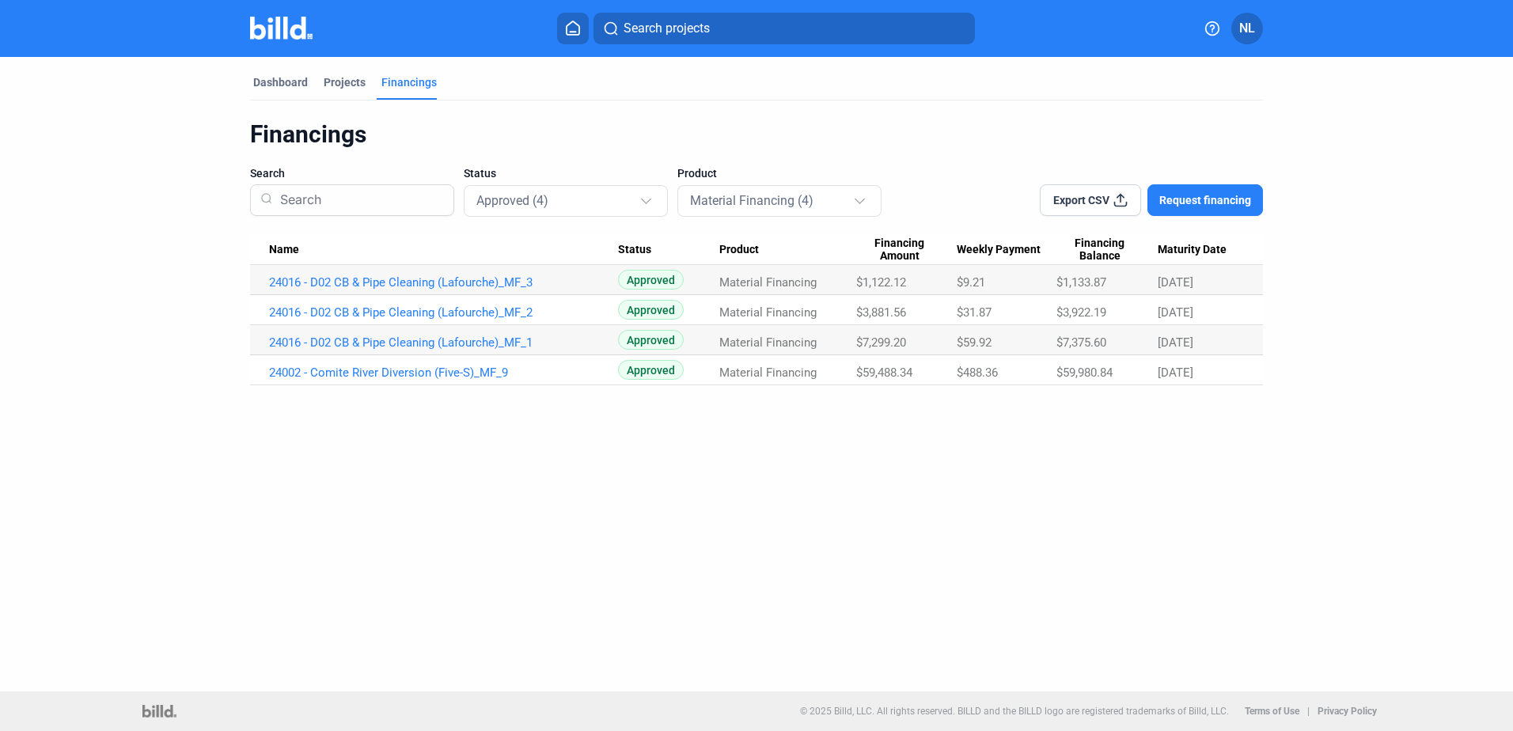
click at [222, 377] on div "Dashboard Projects Financings Financings Search Status Approved (4) Product Mat…" at bounding box center [756, 221] width 1076 height 328
drag, startPoint x: 252, startPoint y: 373, endPoint x: 1263, endPoint y: 379, distance: 1010.3
click at [1263, 379] on div "Dashboard Projects Financings Financings Search Status Approved (4) Product Mat…" at bounding box center [756, 221] width 1076 height 328
drag, startPoint x: 1228, startPoint y: 377, endPoint x: 721, endPoint y: 371, distance: 506.3
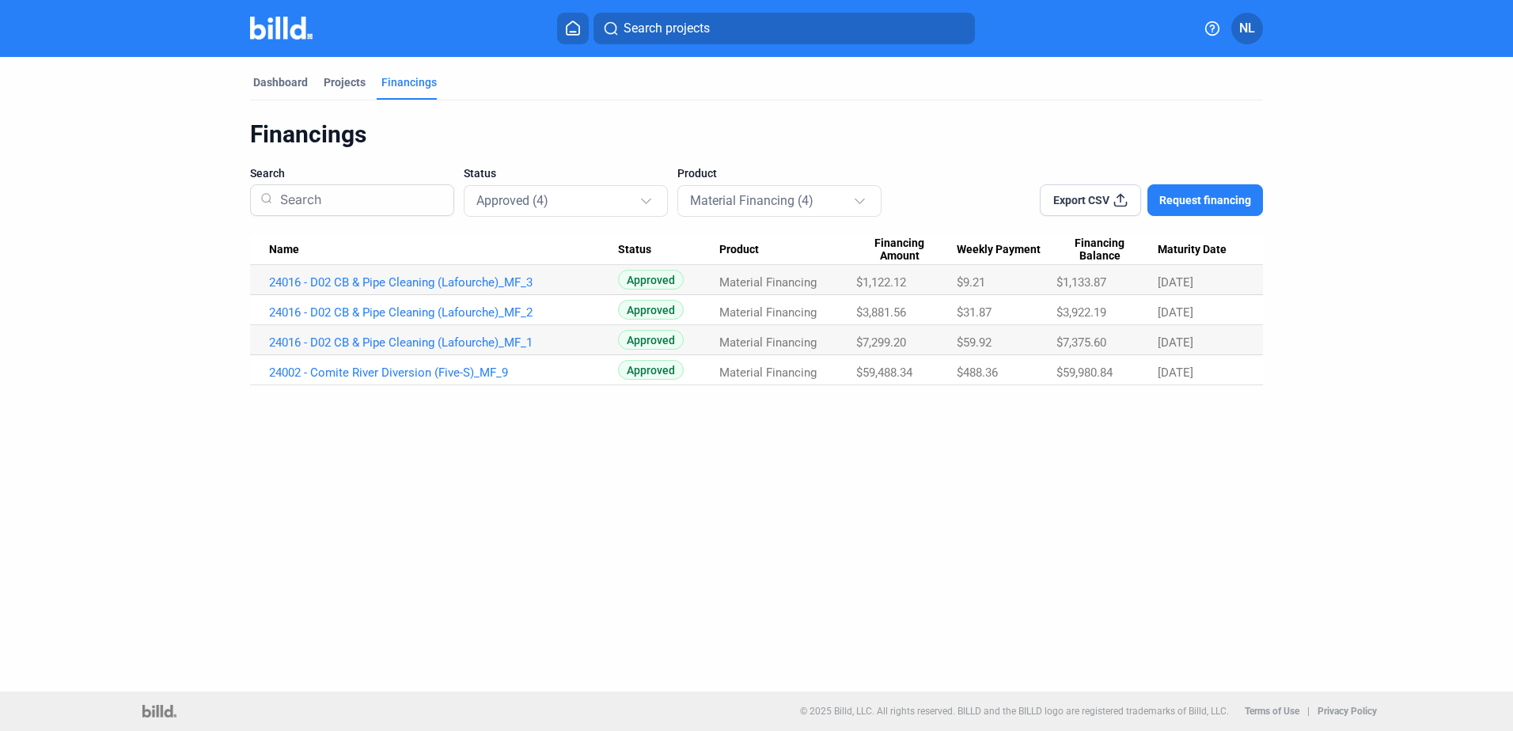
click at [721, 371] on tr "24002 - Comite River Diversion (Five-S)_MF_9 Approved Material Financing $59,48…" at bounding box center [756, 370] width 1013 height 30
click at [1365, 347] on dashboard "Dashboard Projects Financings Financings Search Status Approved (4) Product Mat…" at bounding box center [756, 221] width 1361 height 328
click at [1193, 343] on span "[DATE]" at bounding box center [1175, 342] width 36 height 14
click at [1186, 373] on span "[DATE]" at bounding box center [1175, 372] width 36 height 14
click at [1190, 340] on span "[DATE]" at bounding box center [1175, 342] width 36 height 14
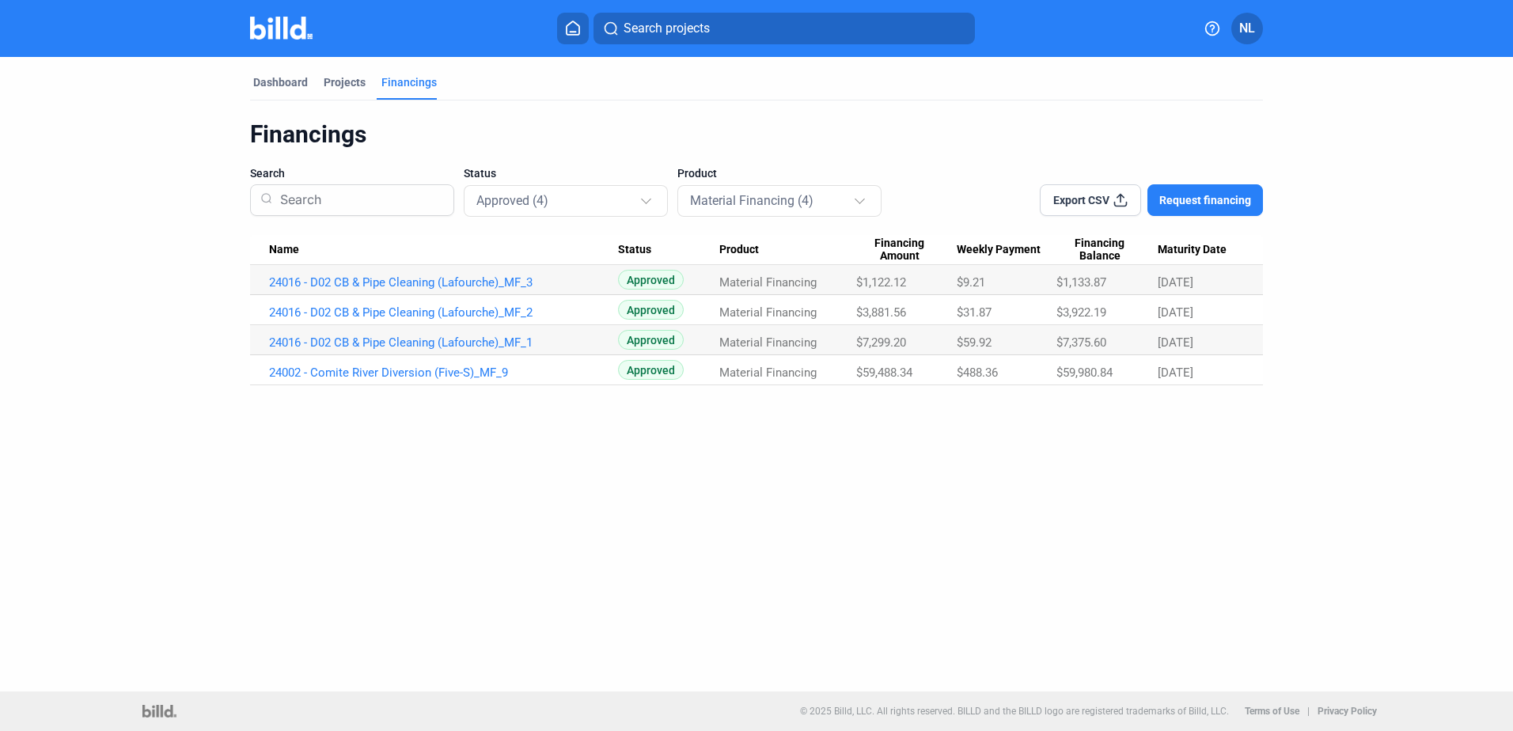
click at [1174, 289] on span "[DATE]" at bounding box center [1175, 282] width 36 height 14
click at [1173, 344] on span "[DATE]" at bounding box center [1175, 342] width 36 height 14
click at [1173, 361] on Date "[DATE]" at bounding box center [1209, 370] width 105 height 30
click at [612, 203] on div "Approved (4)" at bounding box center [557, 200] width 163 height 21
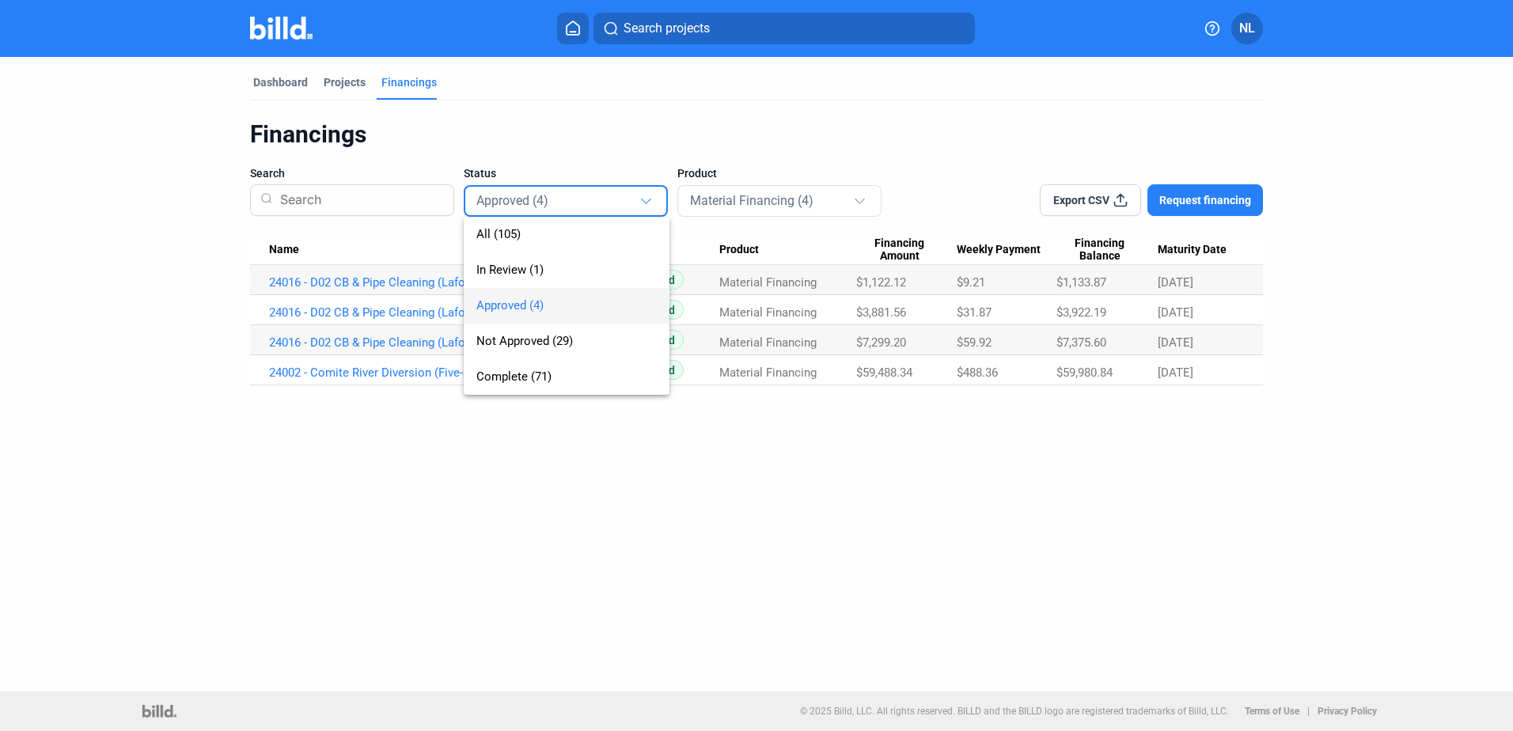
click at [278, 75] on div at bounding box center [756, 365] width 1513 height 731
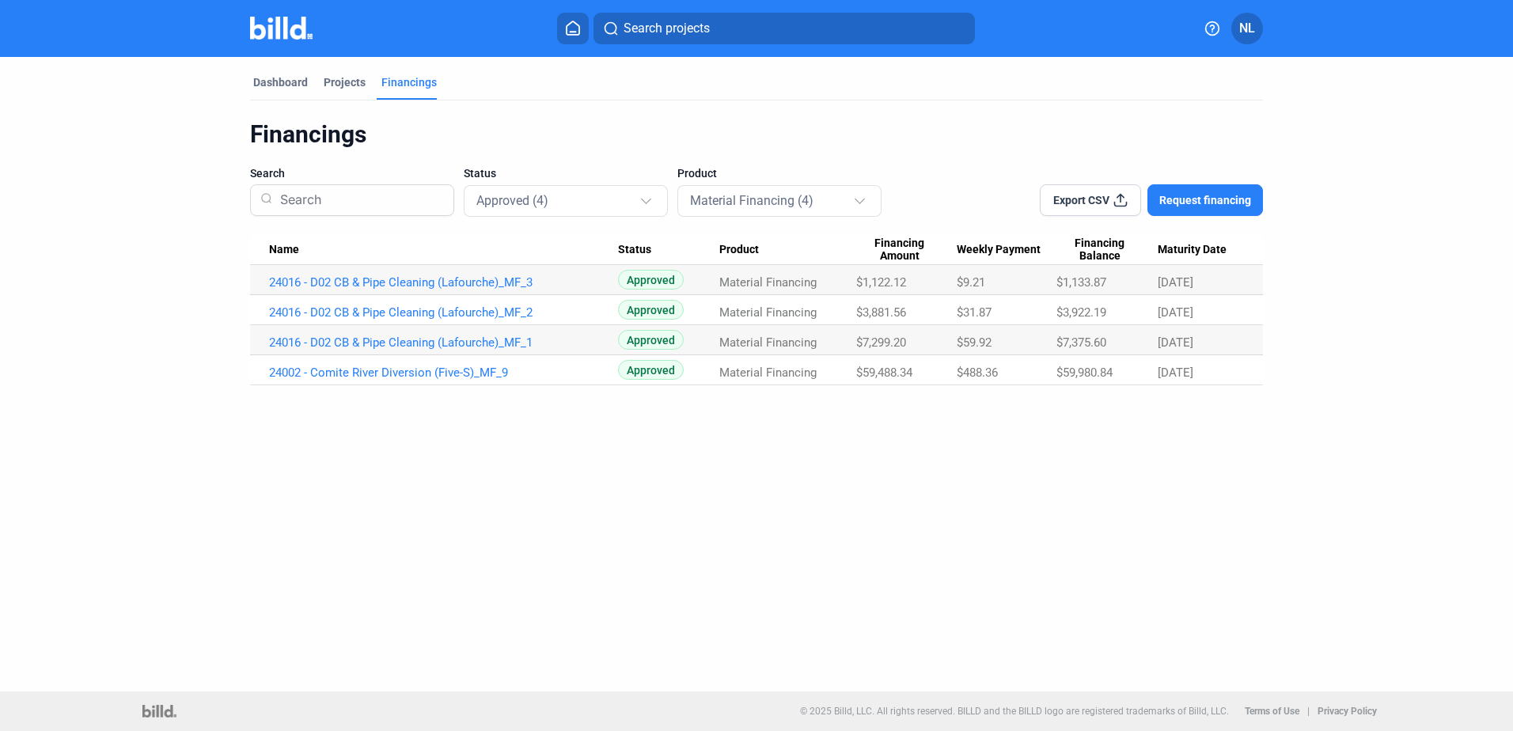
click at [278, 75] on div "Dashboard" at bounding box center [280, 82] width 55 height 16
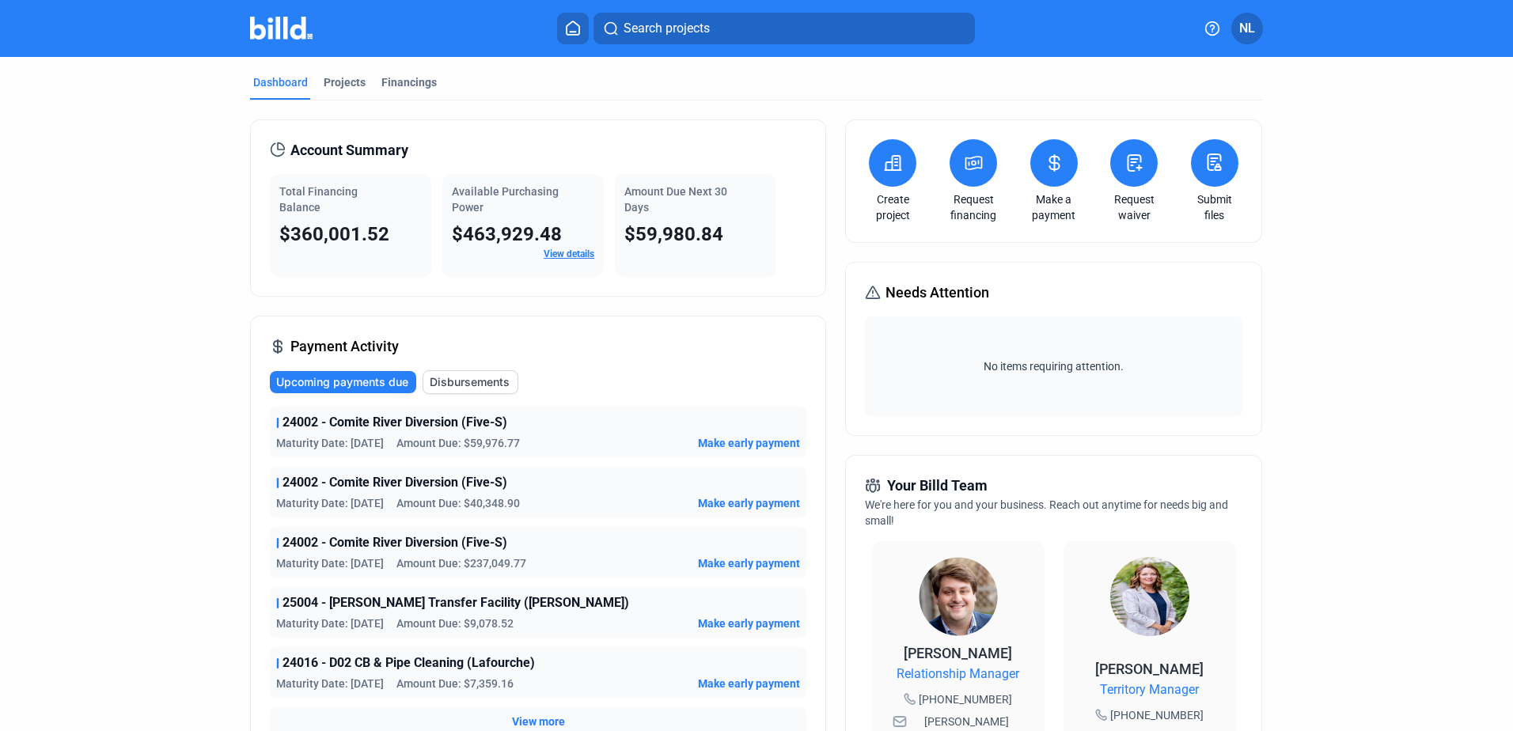
click at [55, 297] on div "Dashboard Projects Financings Account Summary Total Financing Balance $360,001.…" at bounding box center [756, 604] width 1513 height 1094
click at [572, 252] on link "View details" at bounding box center [568, 253] width 51 height 11
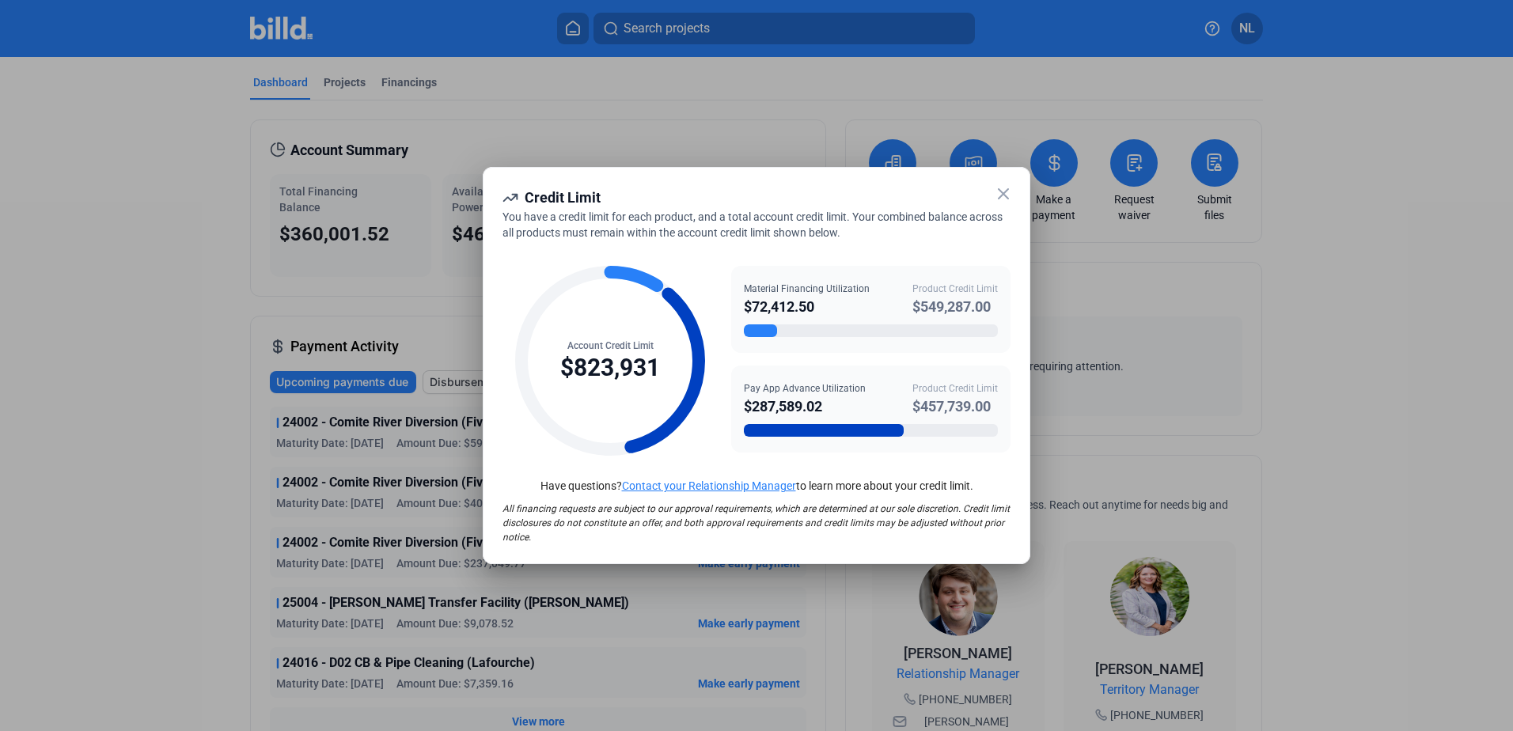
click at [604, 358] on div "$823,931" at bounding box center [610, 368] width 100 height 30
click at [634, 274] on circle at bounding box center [609, 360] width 177 height 177
click at [612, 372] on div "$823,931" at bounding box center [610, 368] width 100 height 30
click at [1003, 199] on icon at bounding box center [1003, 193] width 19 height 19
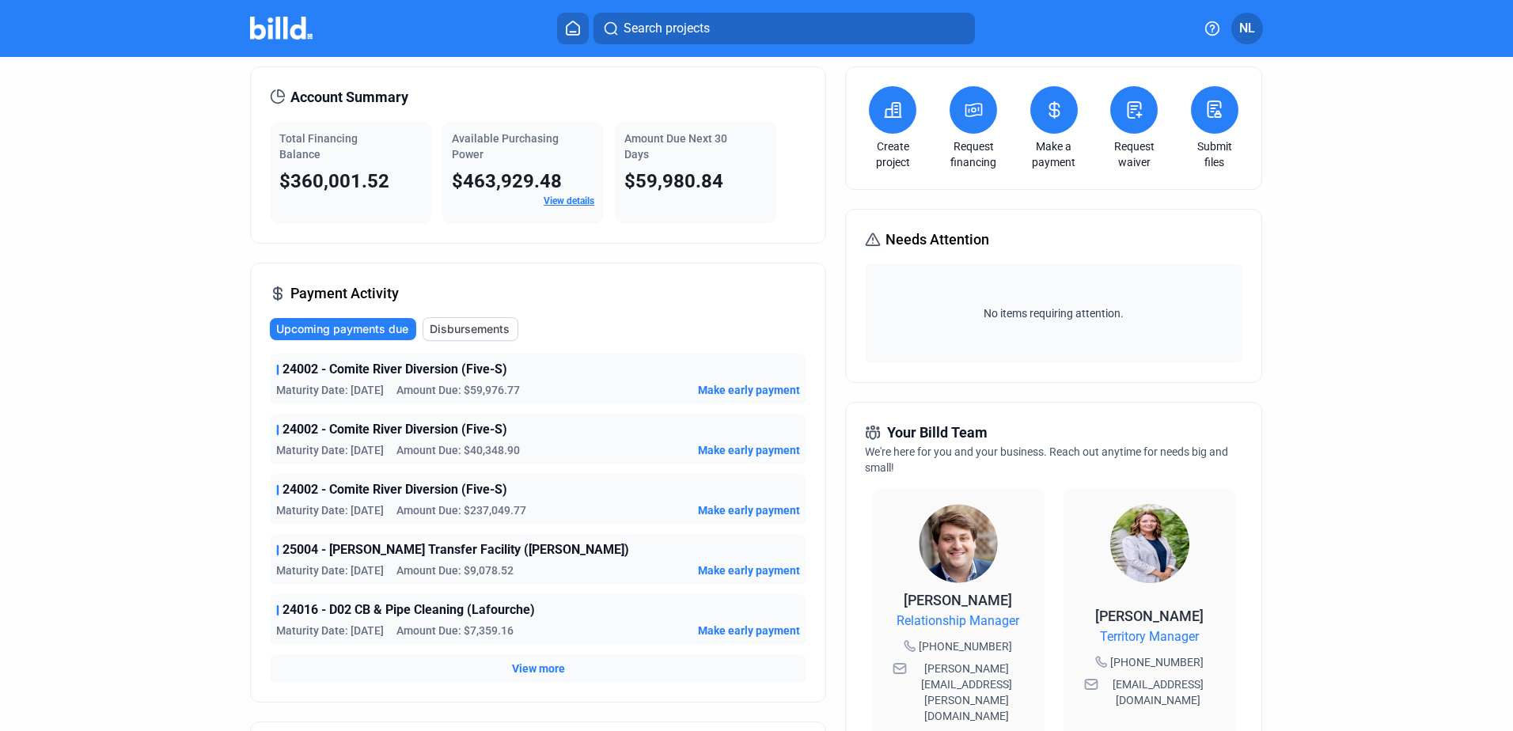
scroll to position [158, 0]
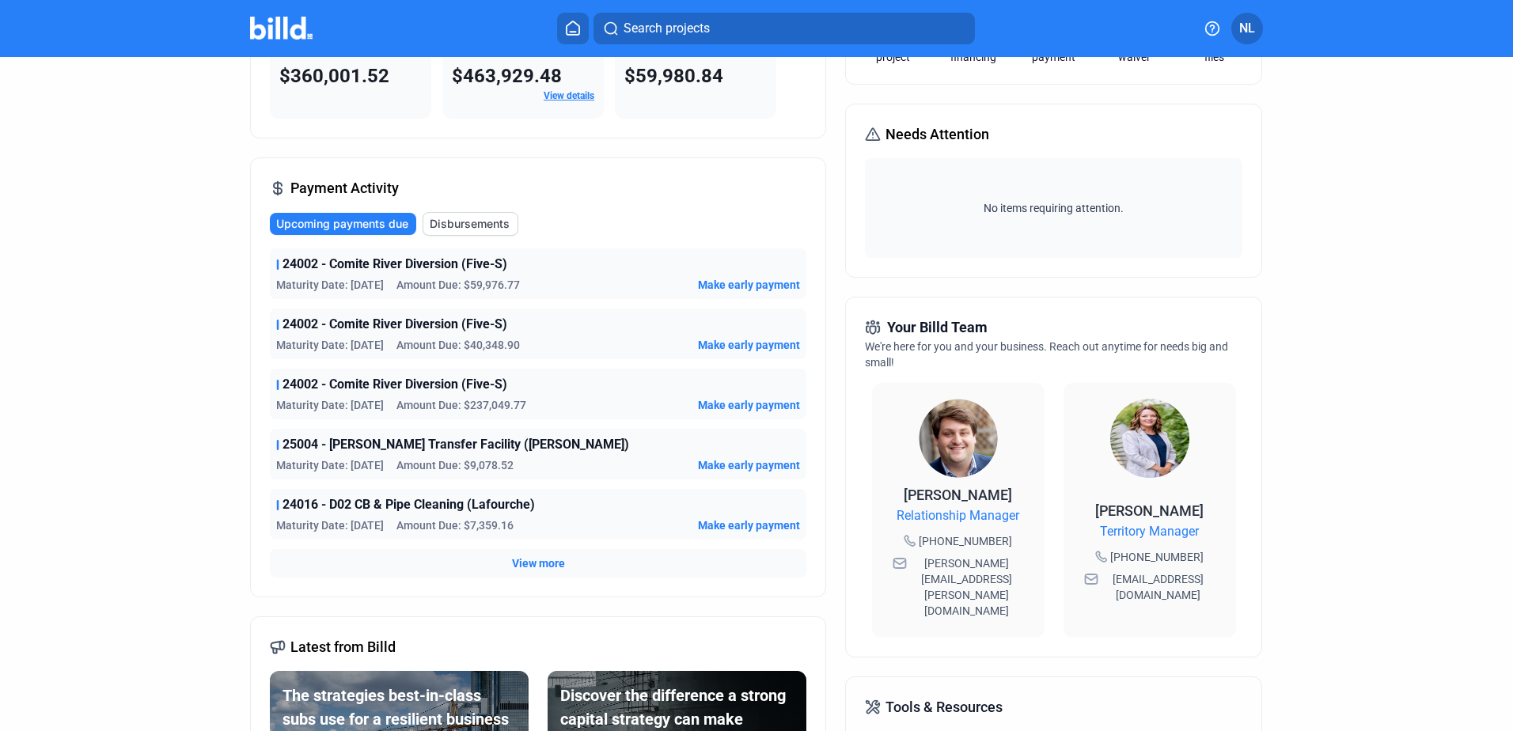
click at [524, 564] on span "View more" at bounding box center [538, 563] width 53 height 16
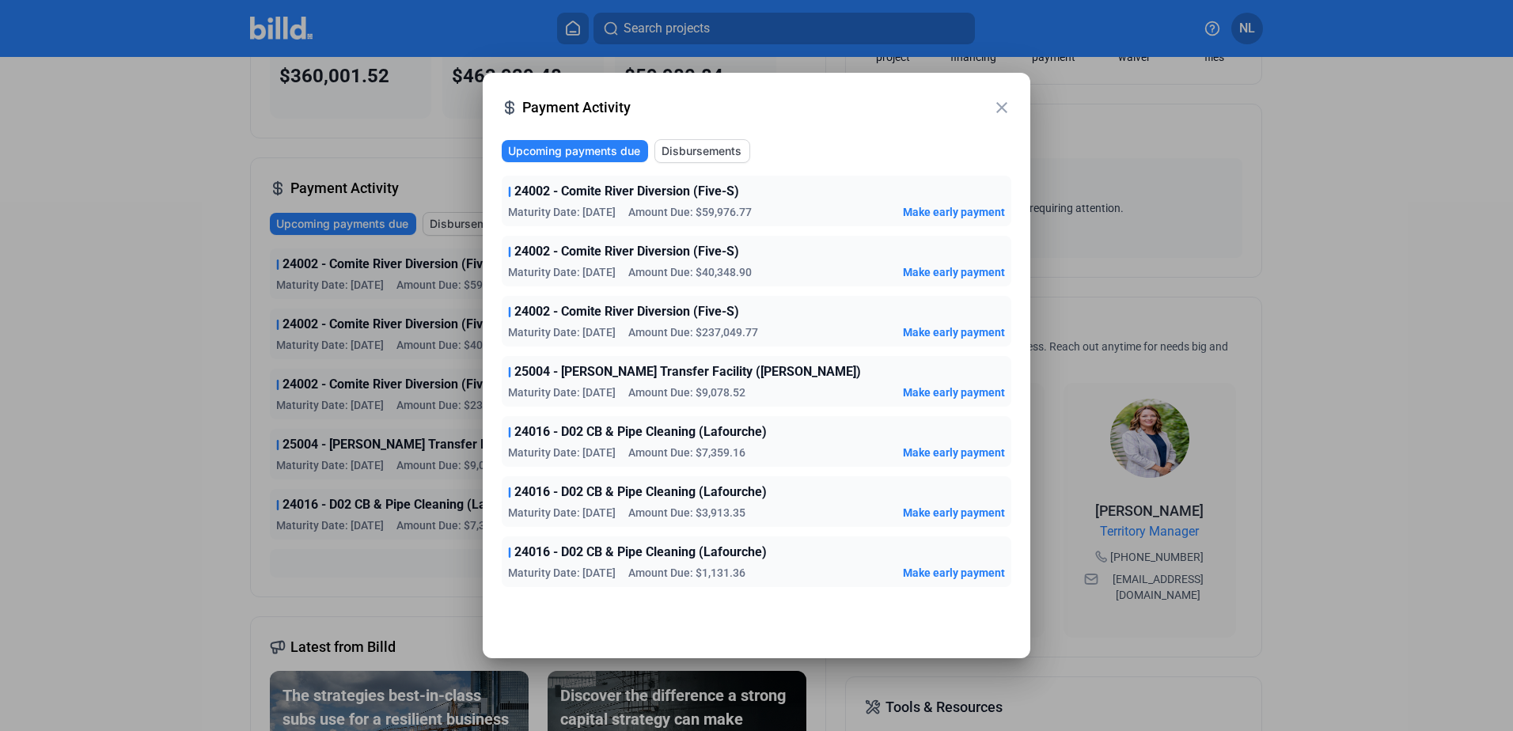
click at [681, 161] on button "Disbursements" at bounding box center [702, 151] width 96 height 24
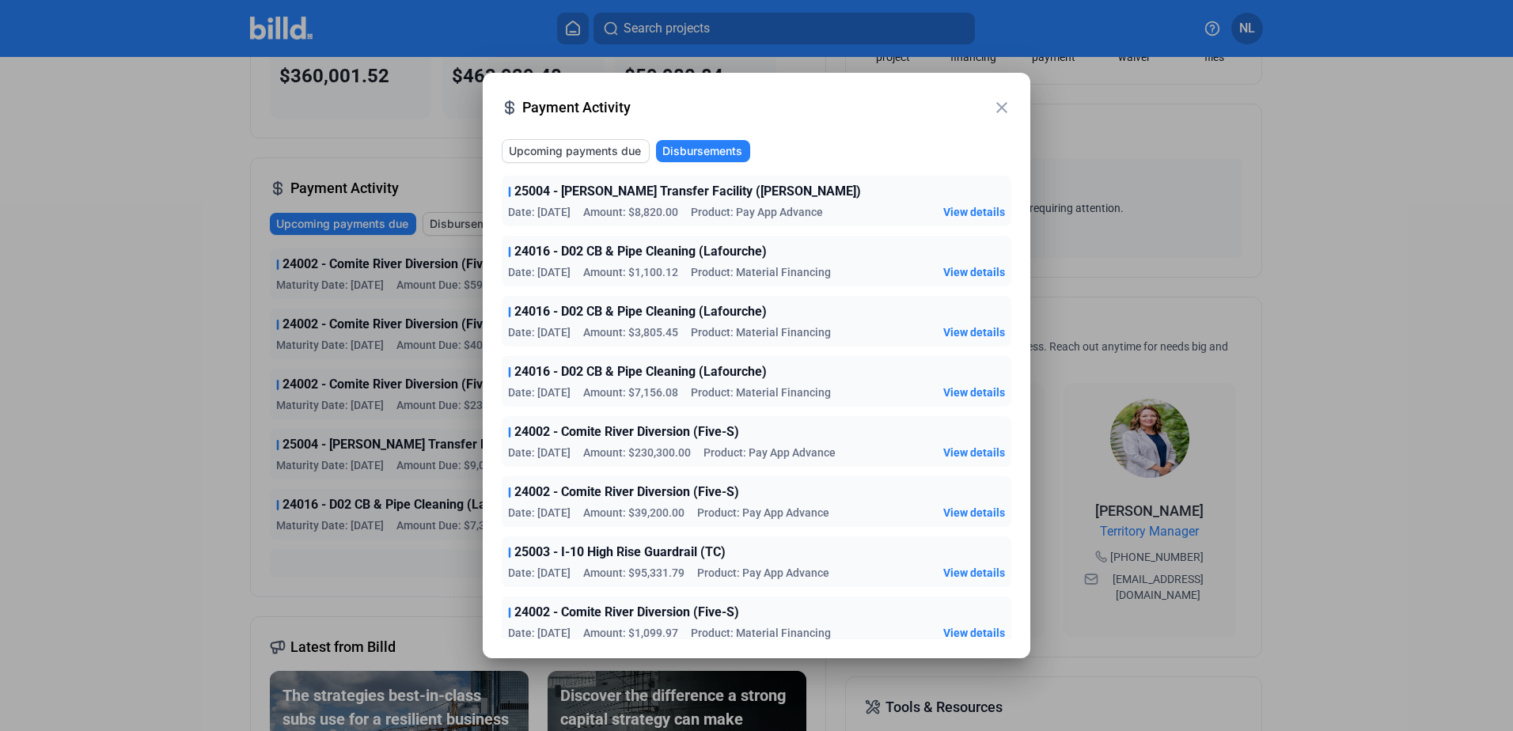
click at [593, 145] on span "Upcoming payments due" at bounding box center [575, 151] width 132 height 16
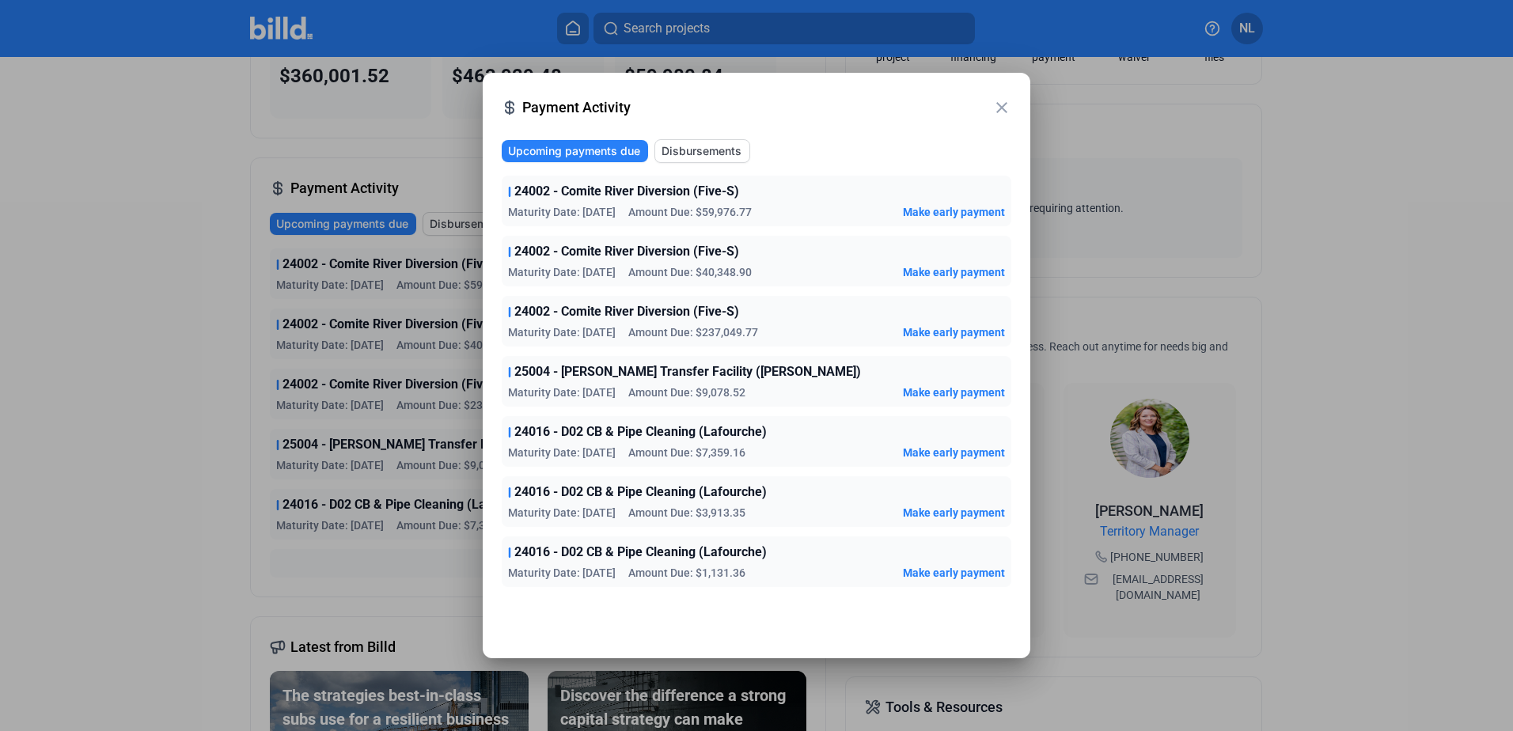
click at [1000, 112] on mat-icon "close" at bounding box center [1001, 107] width 19 height 19
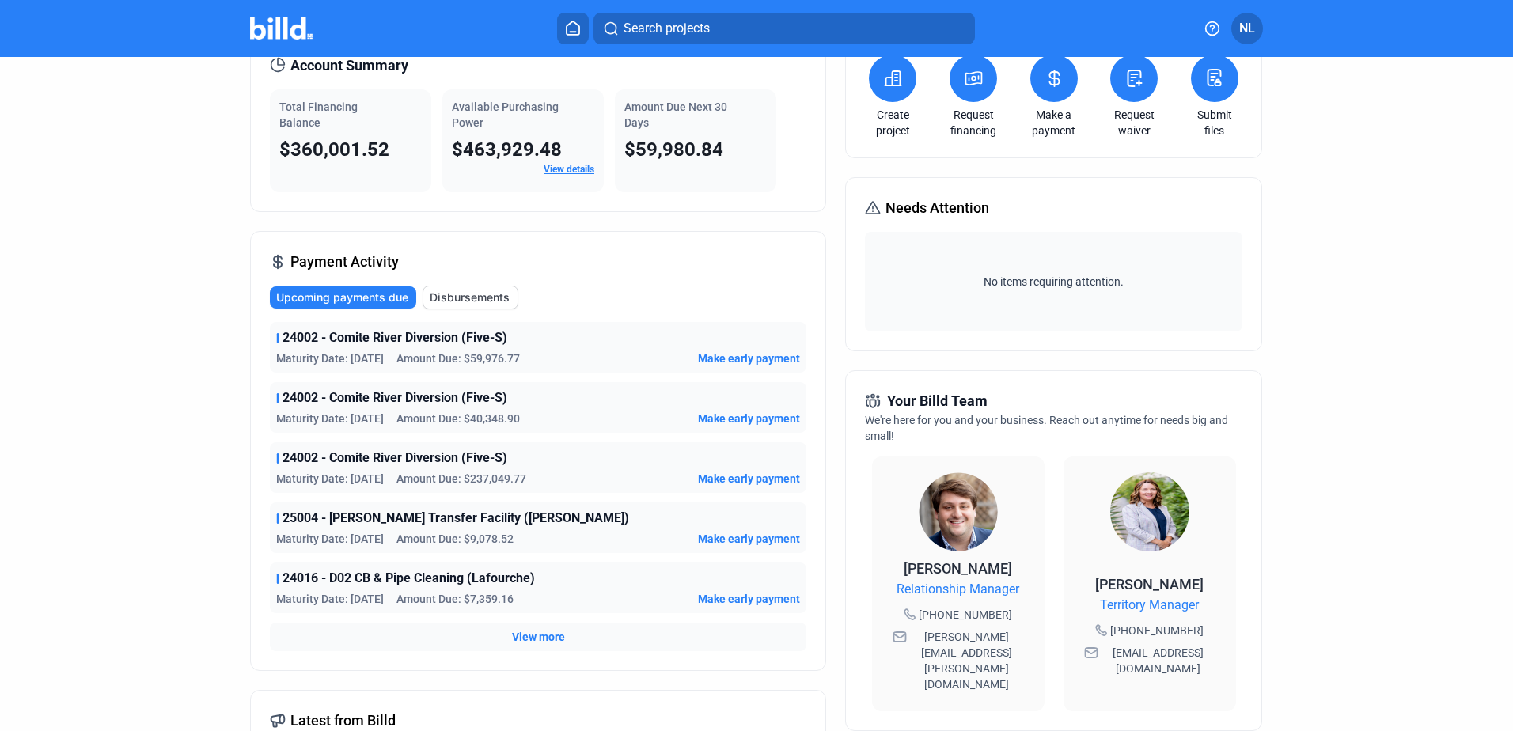
scroll to position [0, 0]
